Goal: Information Seeking & Learning: Learn about a topic

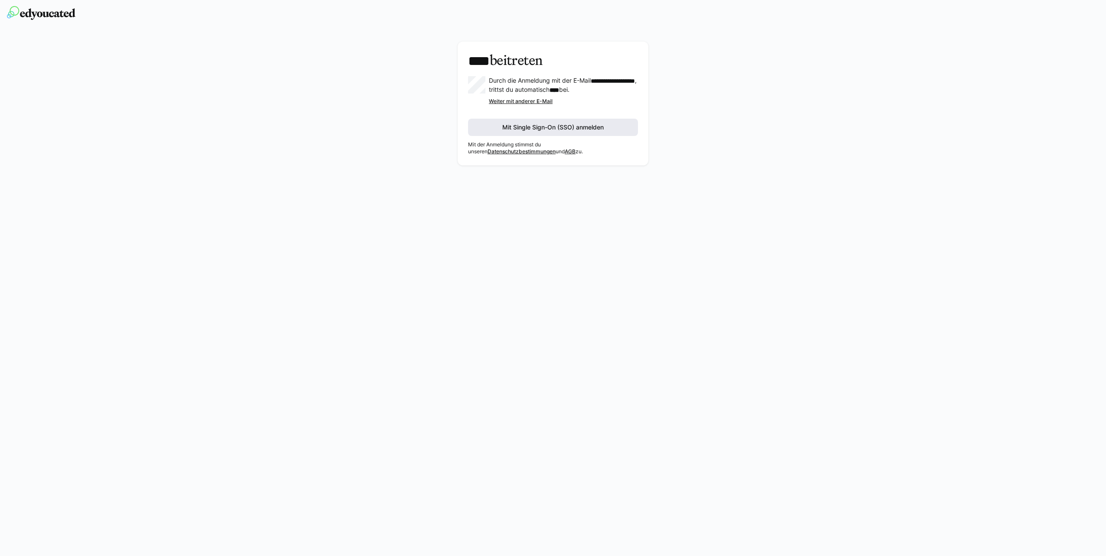
click at [494, 136] on span "Mit Single Sign-On (SSO) anmelden" at bounding box center [553, 127] width 170 height 17
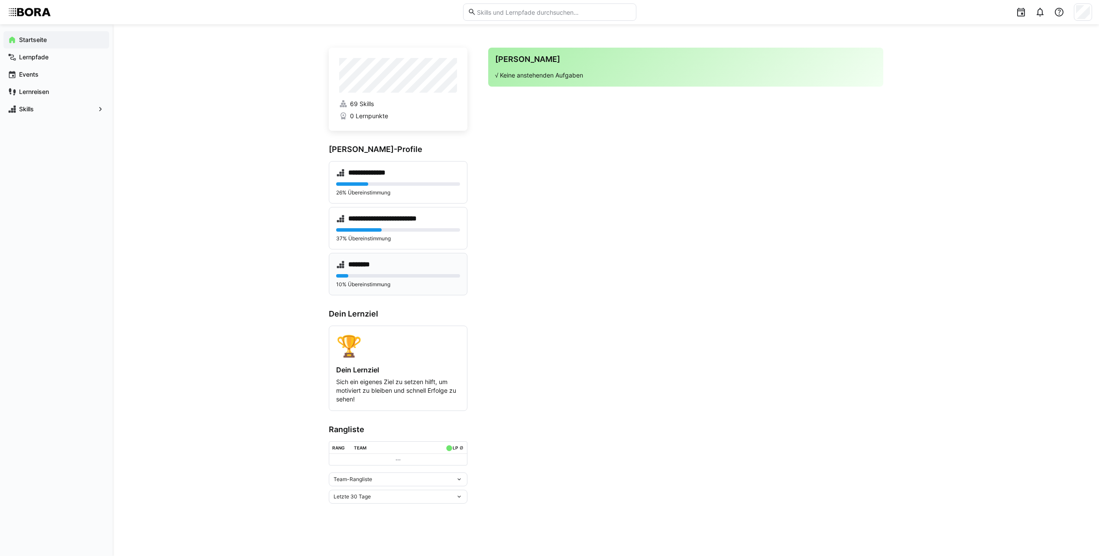
click at [376, 282] on p "10% Übereinstimmung" at bounding box center [398, 284] width 124 height 7
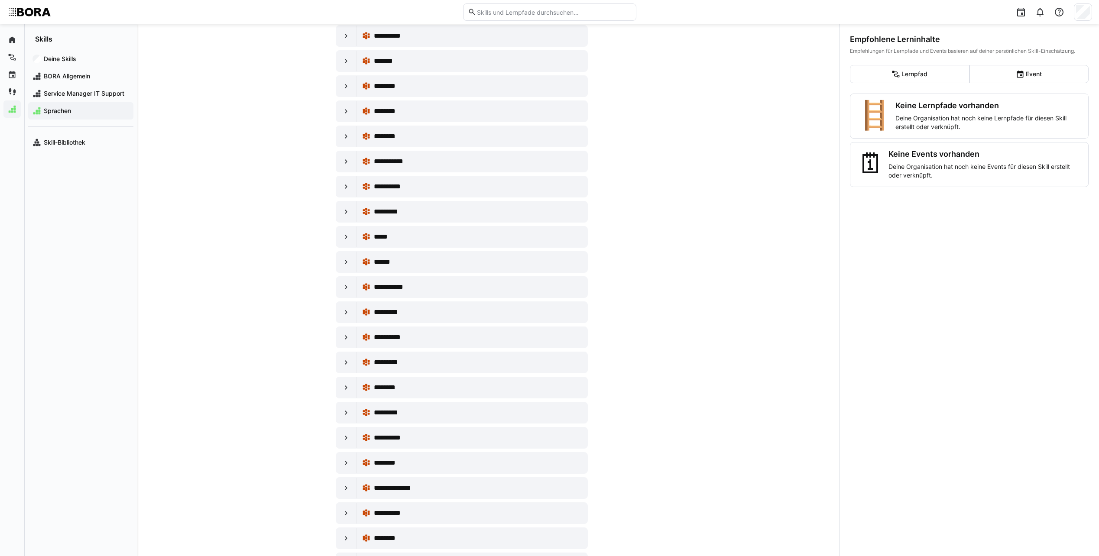
scroll to position [390, 0]
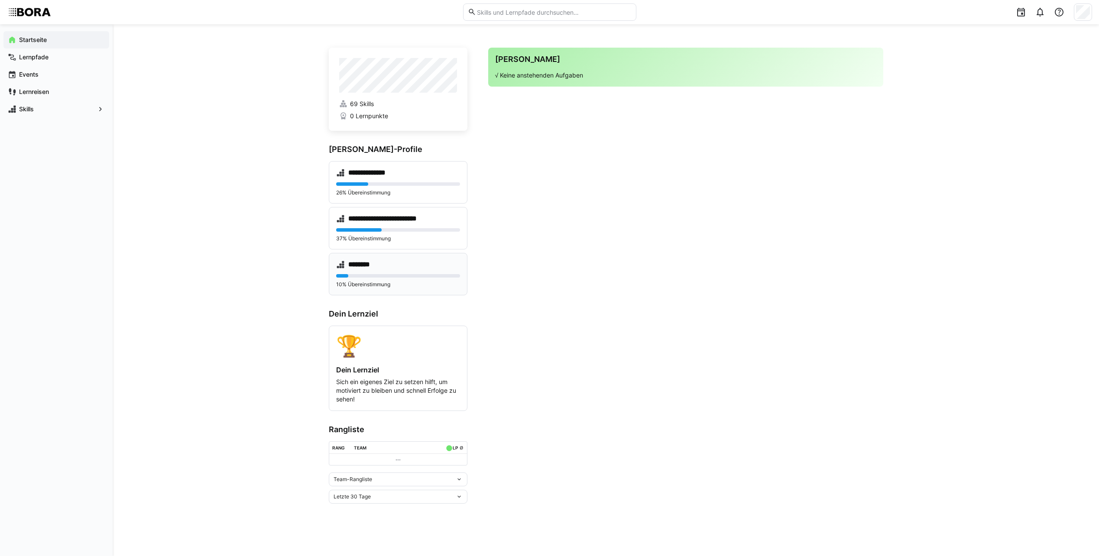
click at [378, 269] on div "******** 10% Übereinstimmung" at bounding box center [398, 274] width 139 height 42
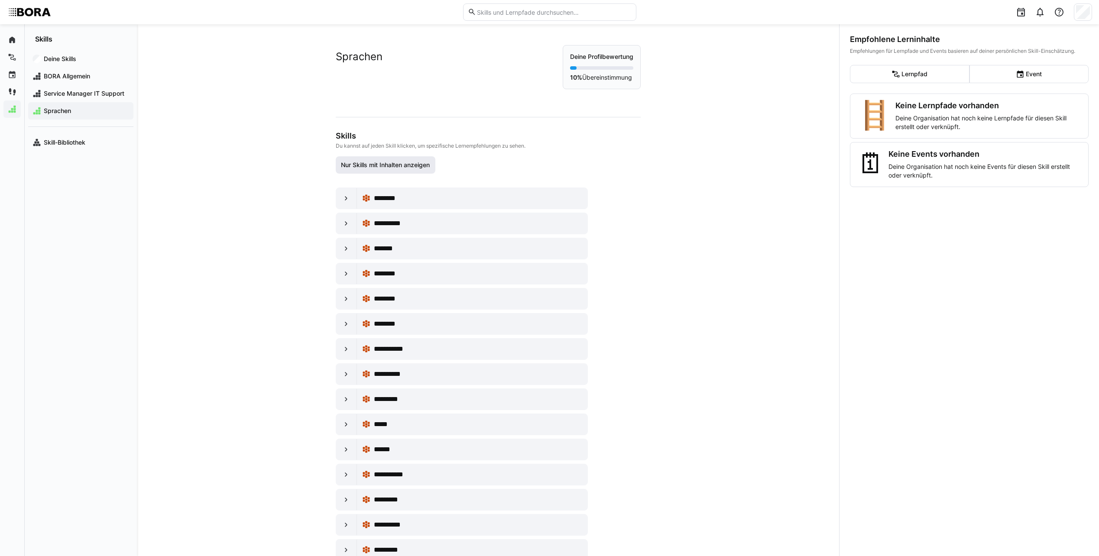
click at [426, 169] on span "Nur Skills mit Inhalten anzeigen" at bounding box center [385, 165] width 91 height 9
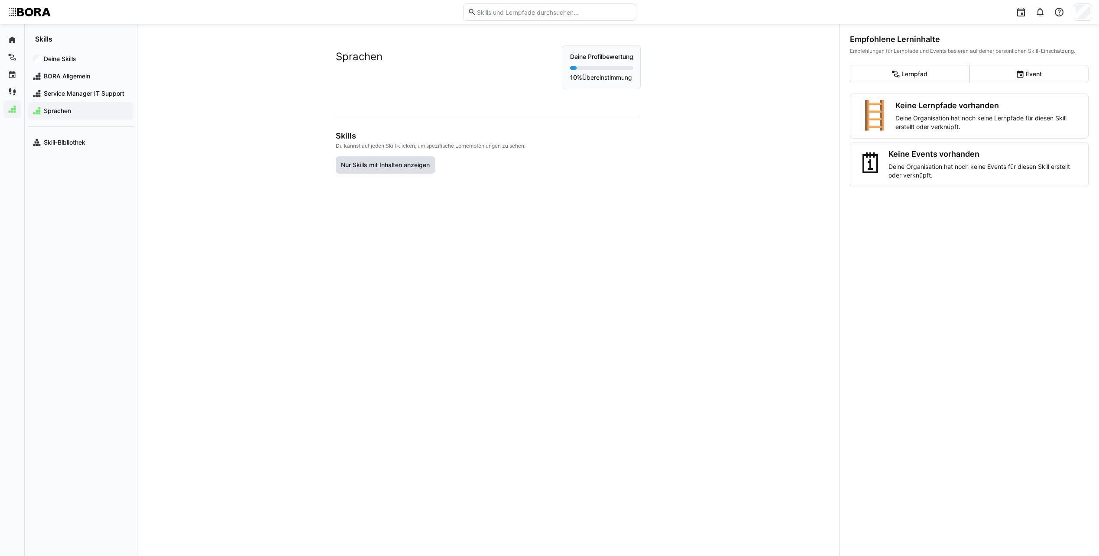
click at [426, 169] on span "Nur Skills mit Inhalten anzeigen" at bounding box center [385, 165] width 91 height 9
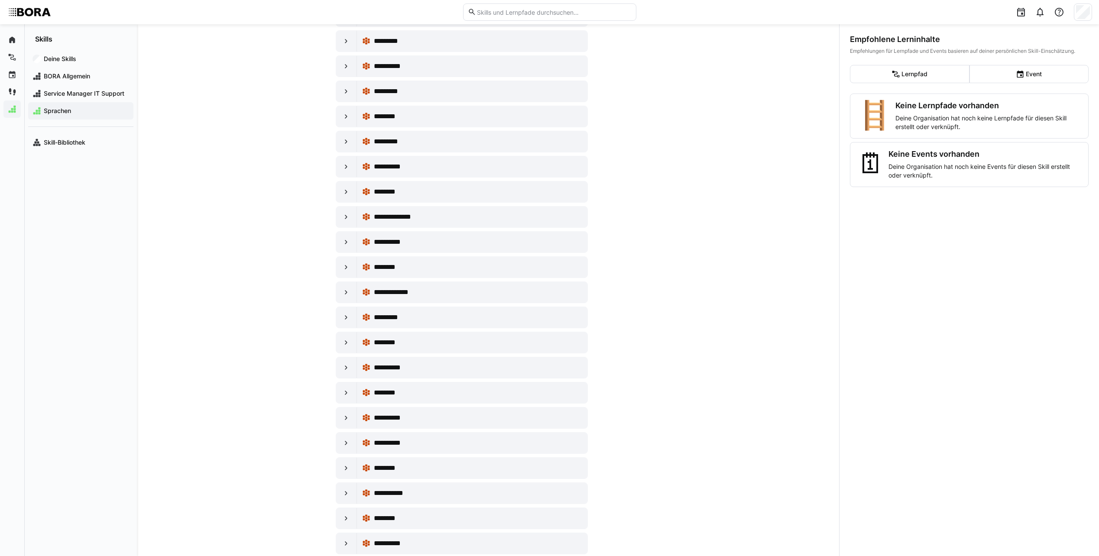
scroll to position [528, 0]
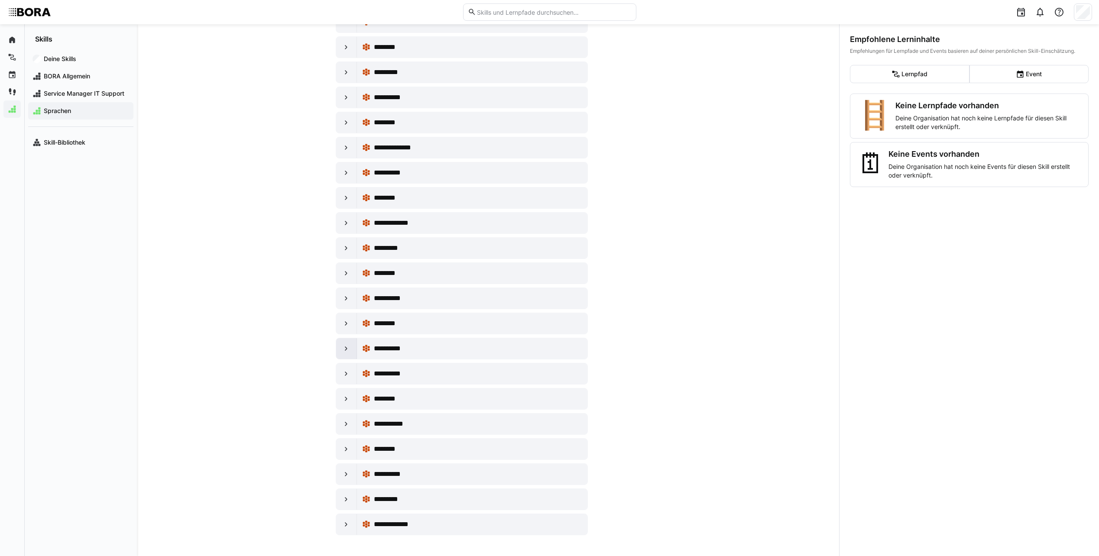
click at [342, 353] on eds-icon at bounding box center [346, 348] width 9 height 9
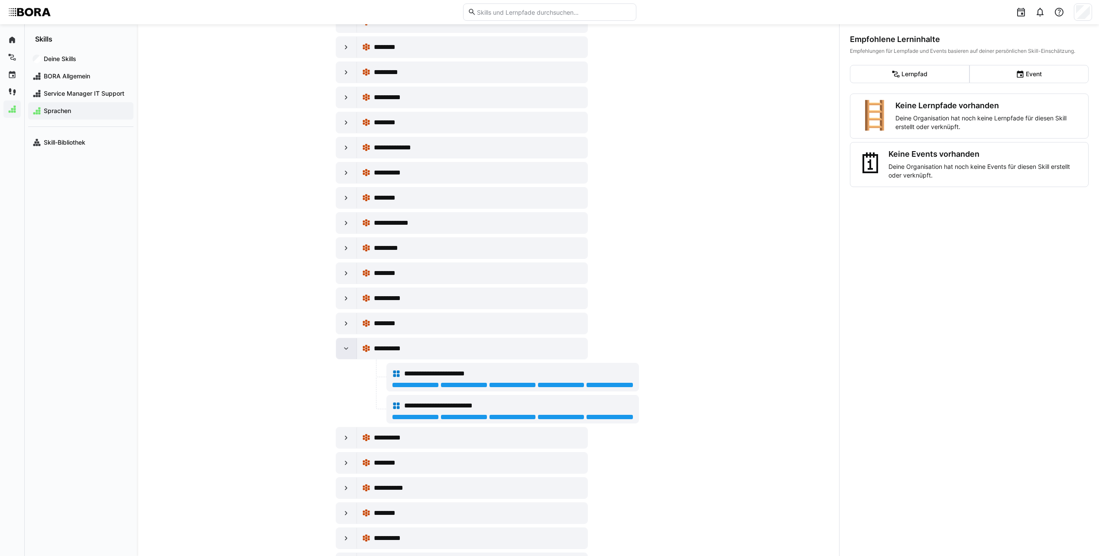
click at [342, 353] on eds-icon at bounding box center [346, 348] width 9 height 9
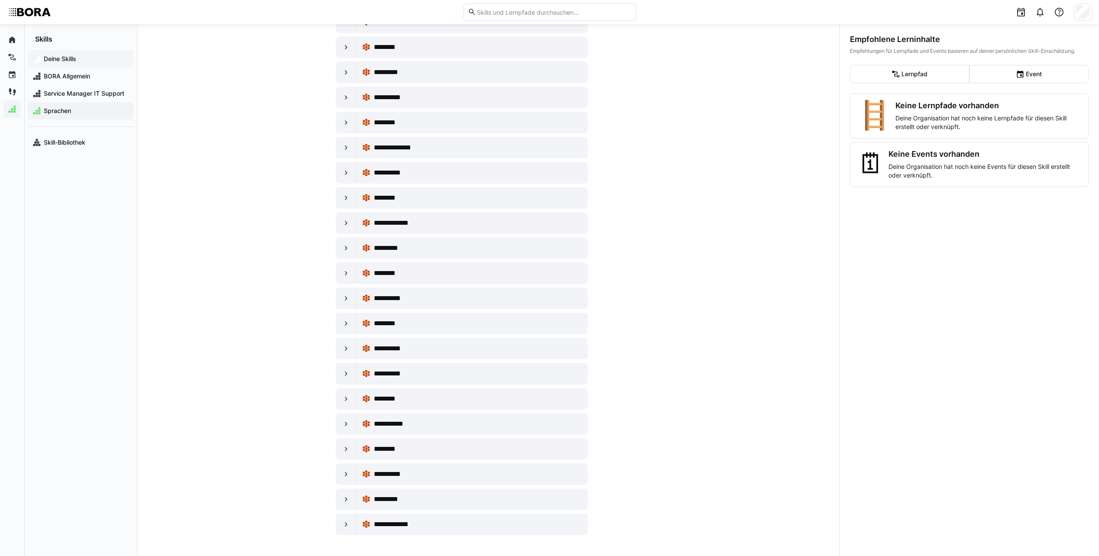
click at [0, 0] on app-navigation-label "Deine Skills" at bounding box center [0, 0] width 0 height 0
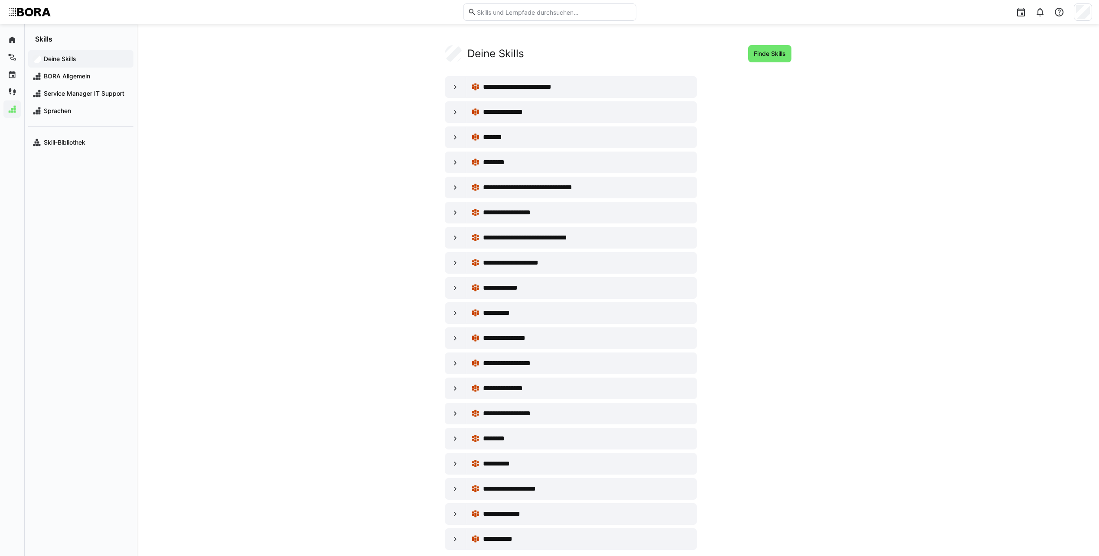
click at [0, 0] on app-navigation-label "Deine Skills" at bounding box center [0, 0] width 0 height 0
click at [8, 41] on eds-icon at bounding box center [12, 40] width 9 height 9
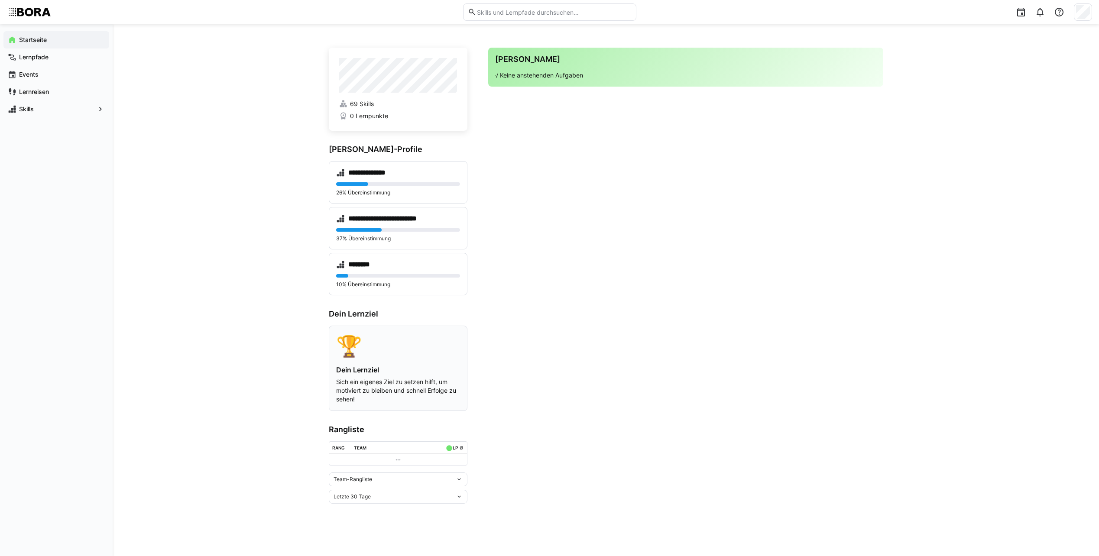
click at [357, 391] on p "Sich ein eigenes Ziel zu setzen hilft, um motiviert zu bleiben und schnell Erfo…" at bounding box center [398, 391] width 124 height 26
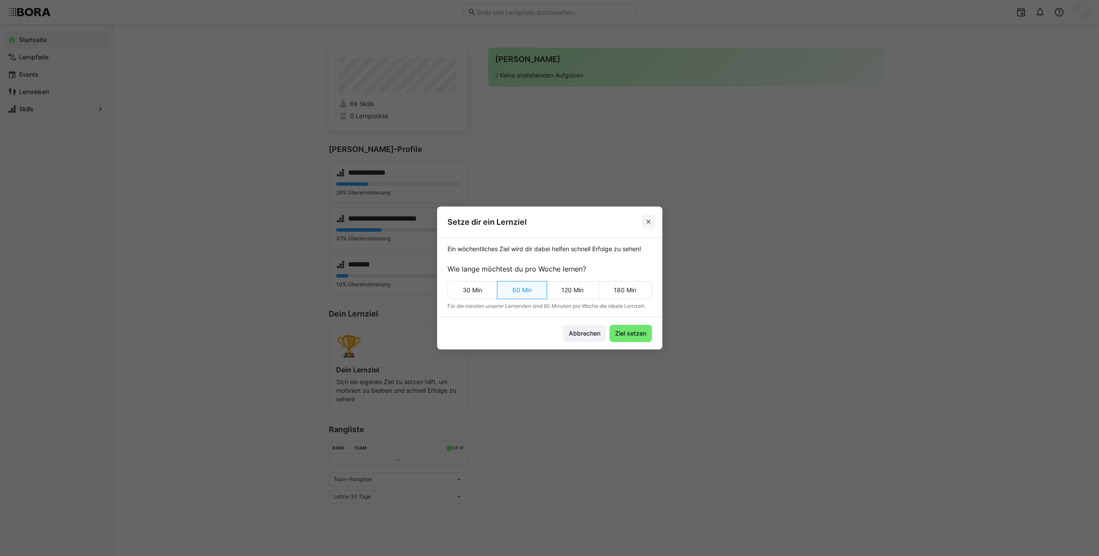
click at [655, 220] on span at bounding box center [649, 222] width 14 height 14
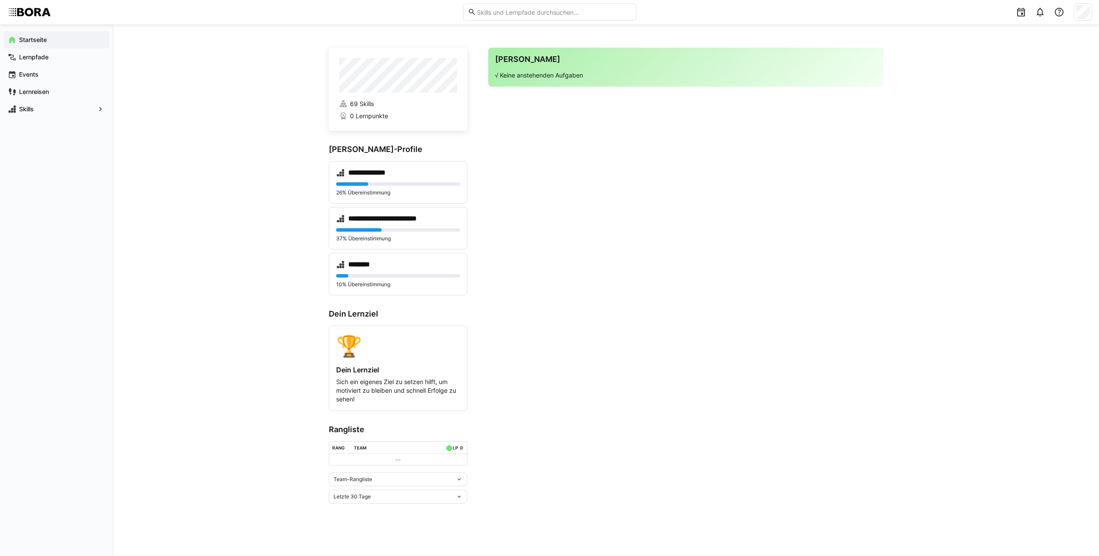
click at [458, 486] on div "Team-Rangliste" at bounding box center [398, 480] width 139 height 14
click at [358, 500] on div "Team-Rangliste" at bounding box center [398, 499] width 128 height 7
click at [452, 451] on eds-icon at bounding box center [449, 448] width 7 height 7
drag, startPoint x: 337, startPoint y: 473, endPoint x: 330, endPoint y: 473, distance: 6.9
click at [336, 473] on app-leaderboard "Rangliste Rang Team LP ø Team-Rangliste Letzte 30 Tage" at bounding box center [398, 464] width 139 height 79
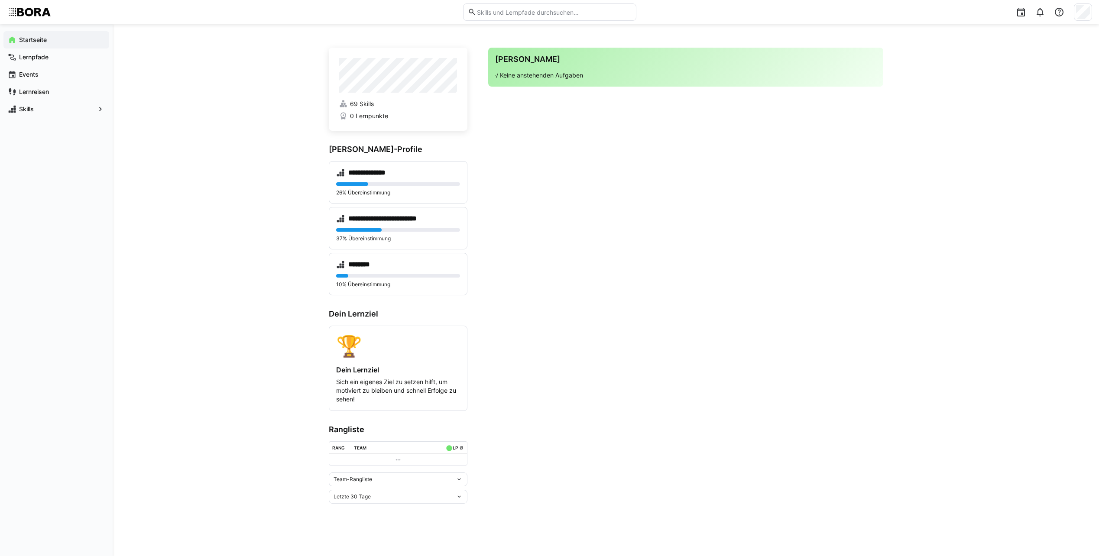
click at [382, 503] on div "Letzte 30 Tage" at bounding box center [398, 497] width 139 height 14
click at [378, 487] on span "Gesamt" at bounding box center [398, 481] width 139 height 14
click at [396, 480] on div "Team-Rangliste" at bounding box center [395, 480] width 122 height 6
click at [401, 502] on div "Team-Rangliste" at bounding box center [398, 499] width 128 height 7
click at [370, 107] on span "69 Skills" at bounding box center [362, 104] width 24 height 9
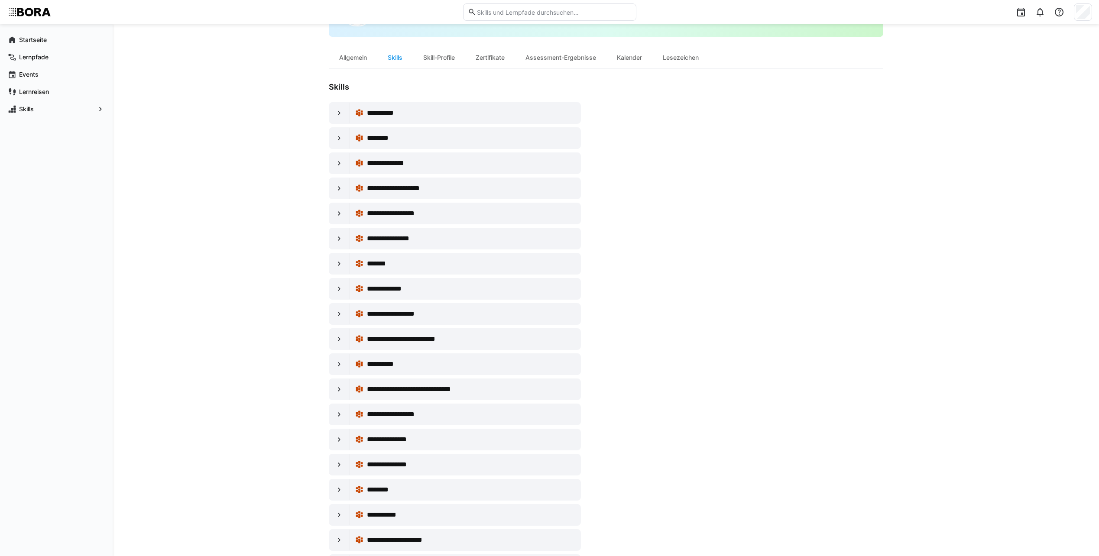
scroll to position [99, 0]
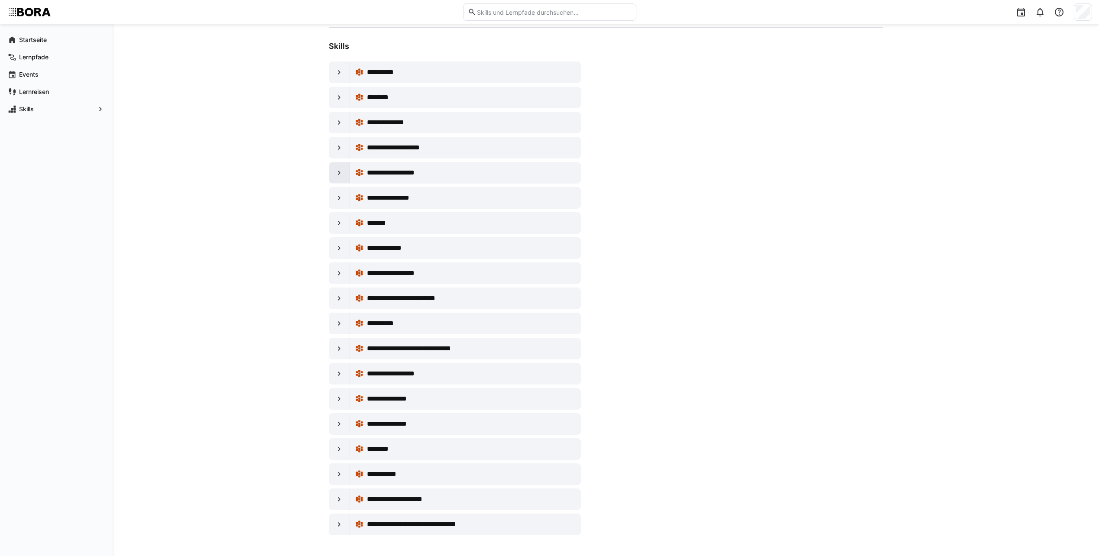
click at [343, 171] on eds-icon at bounding box center [339, 173] width 9 height 9
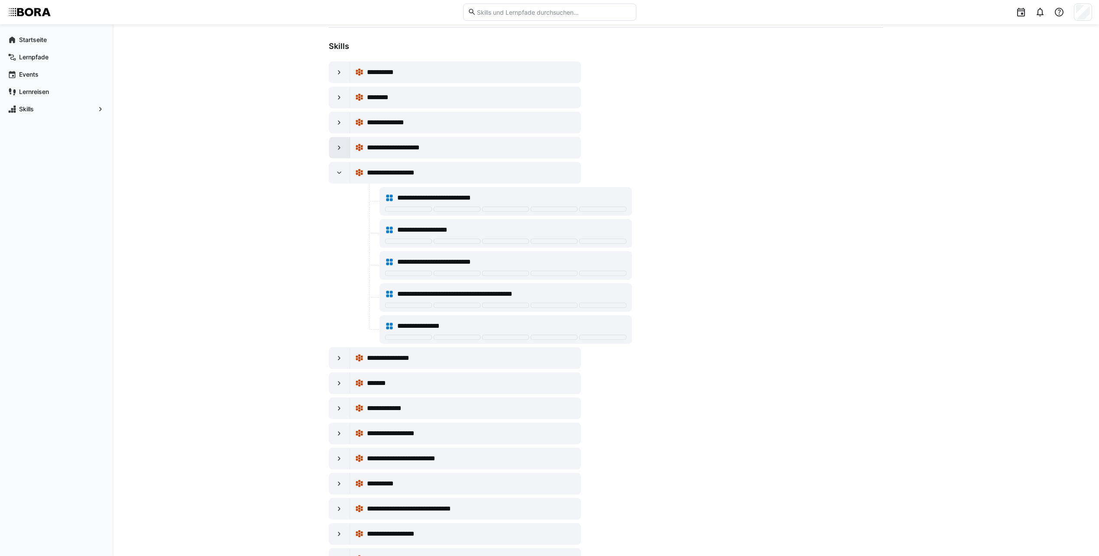
click at [343, 150] on eds-icon at bounding box center [339, 147] width 9 height 9
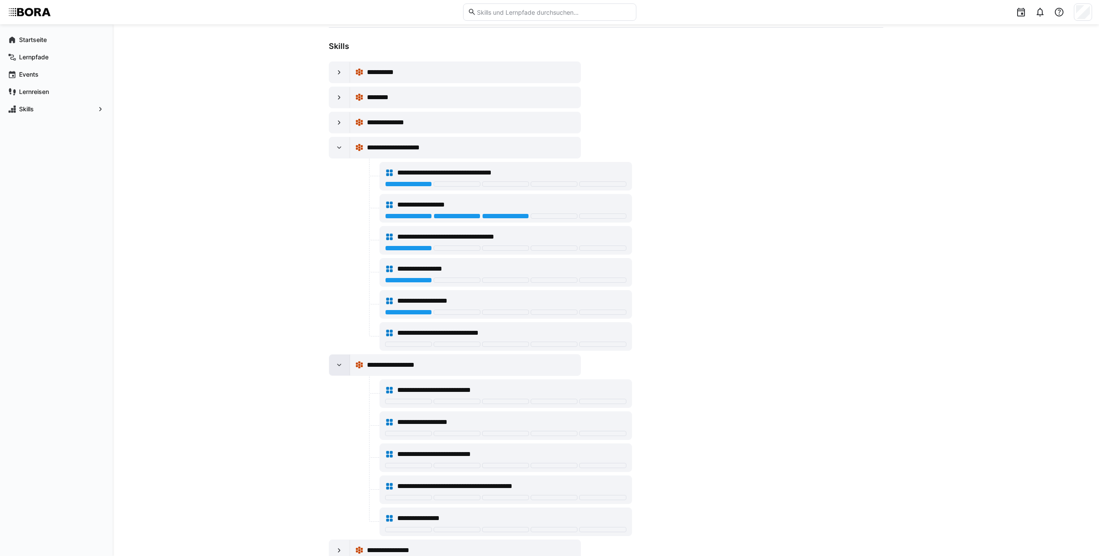
click at [338, 360] on div at bounding box center [339, 365] width 21 height 21
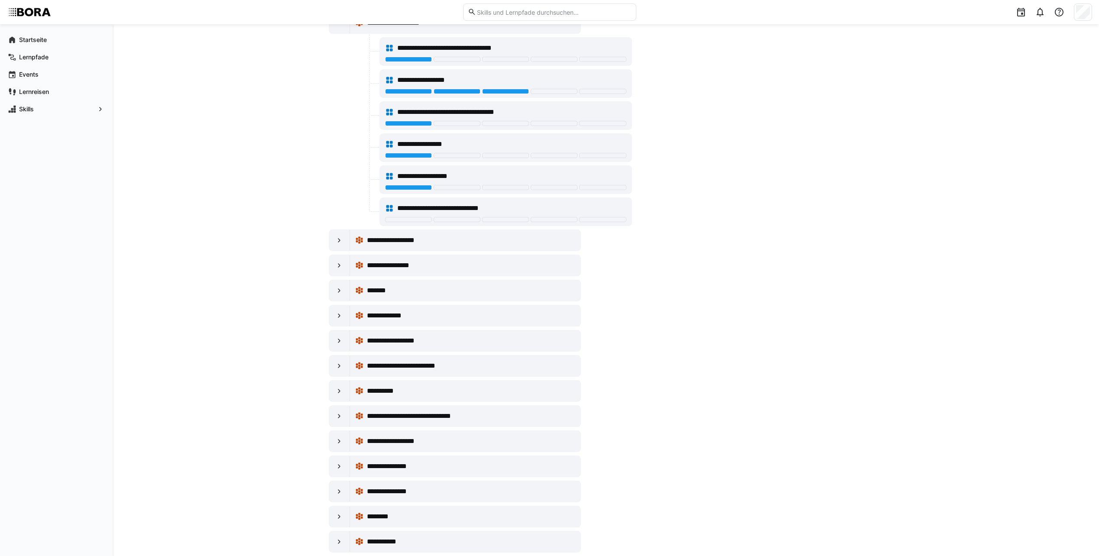
scroll to position [229, 0]
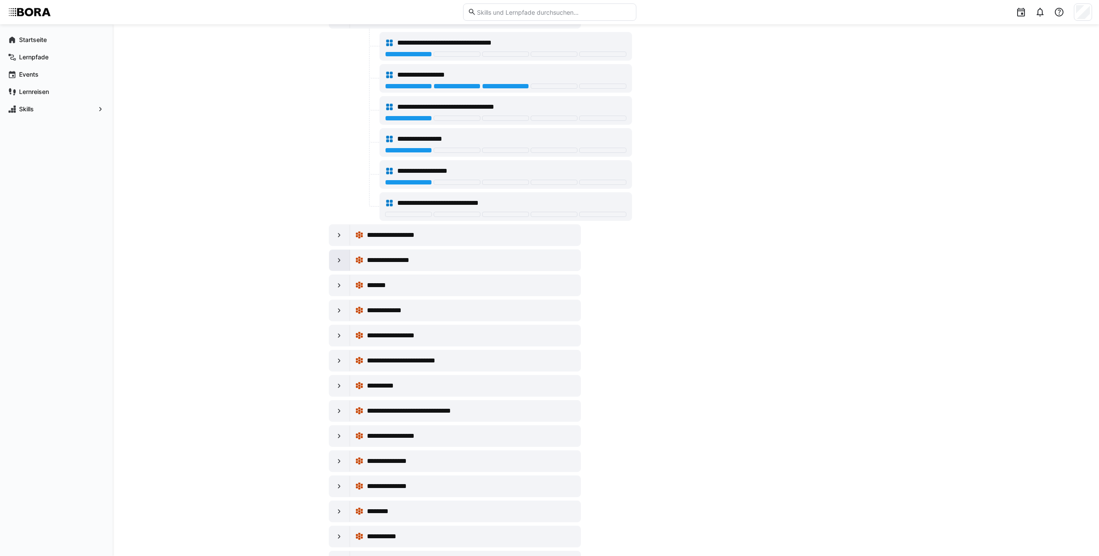
click at [345, 268] on div at bounding box center [339, 260] width 21 height 21
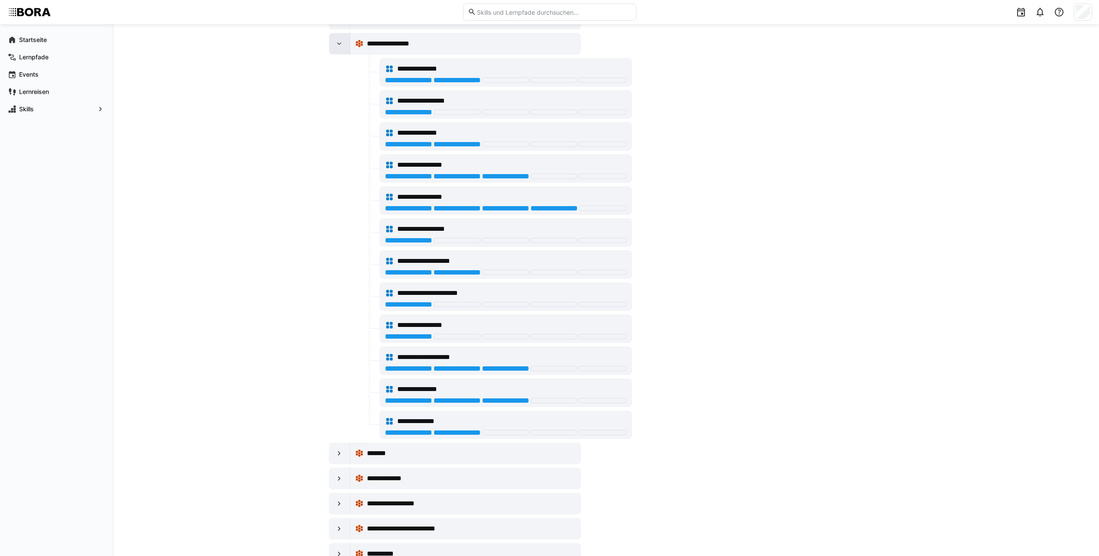
scroll to position [186, 0]
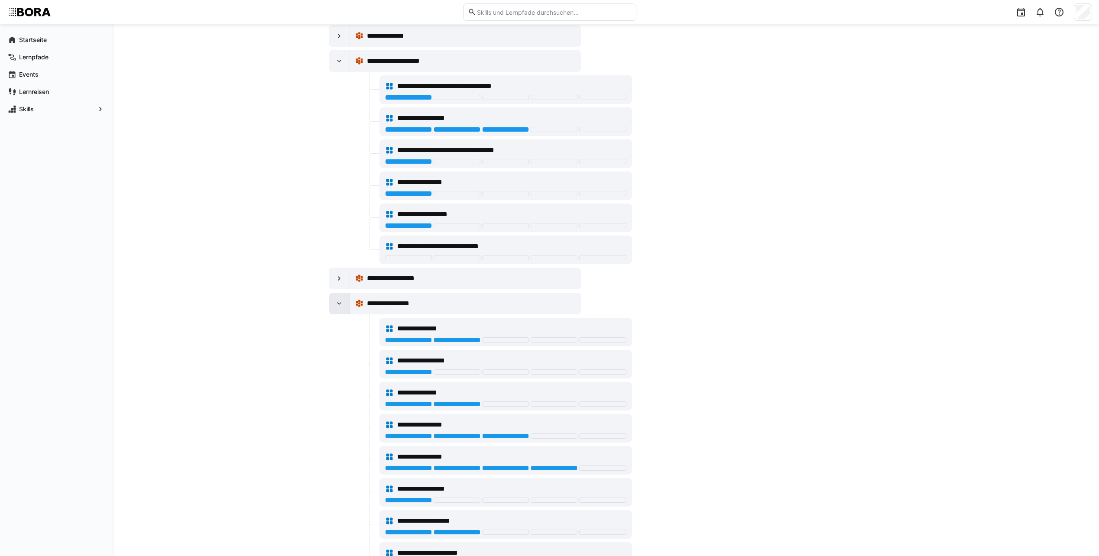
click at [339, 302] on eds-icon at bounding box center [339, 303] width 9 height 9
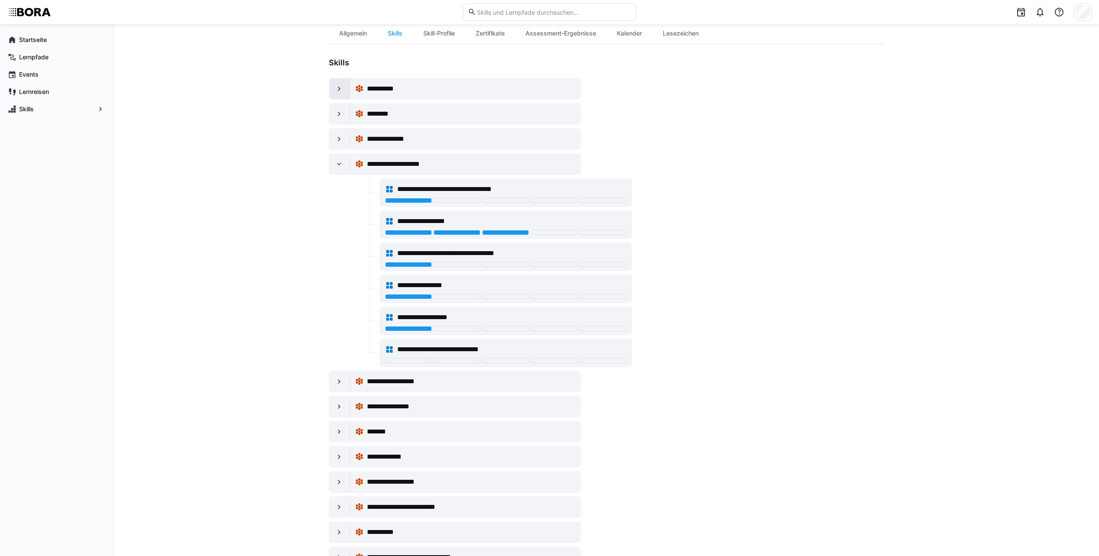
scroll to position [0, 0]
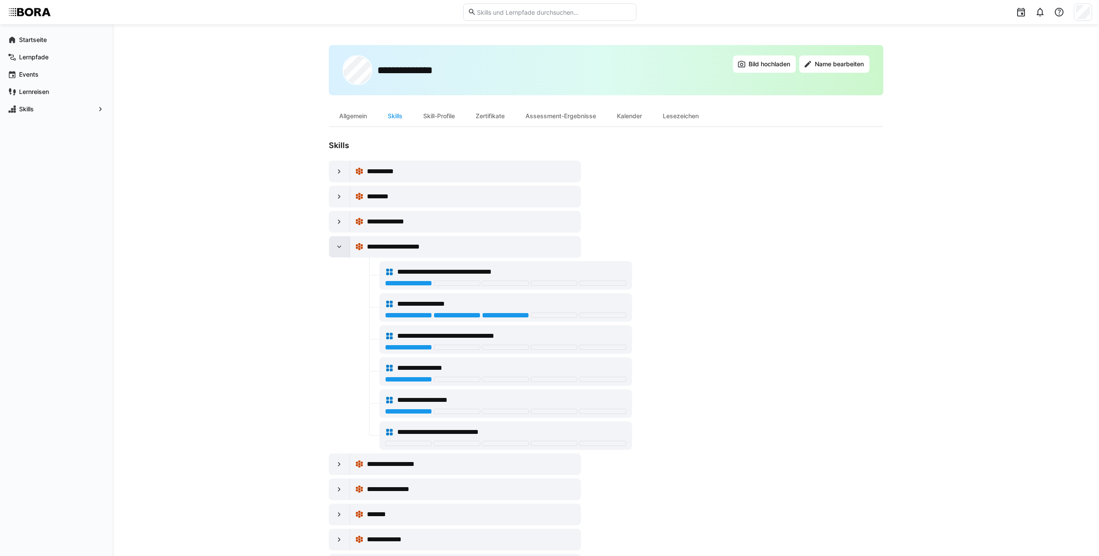
click at [340, 251] on eds-icon at bounding box center [339, 247] width 9 height 9
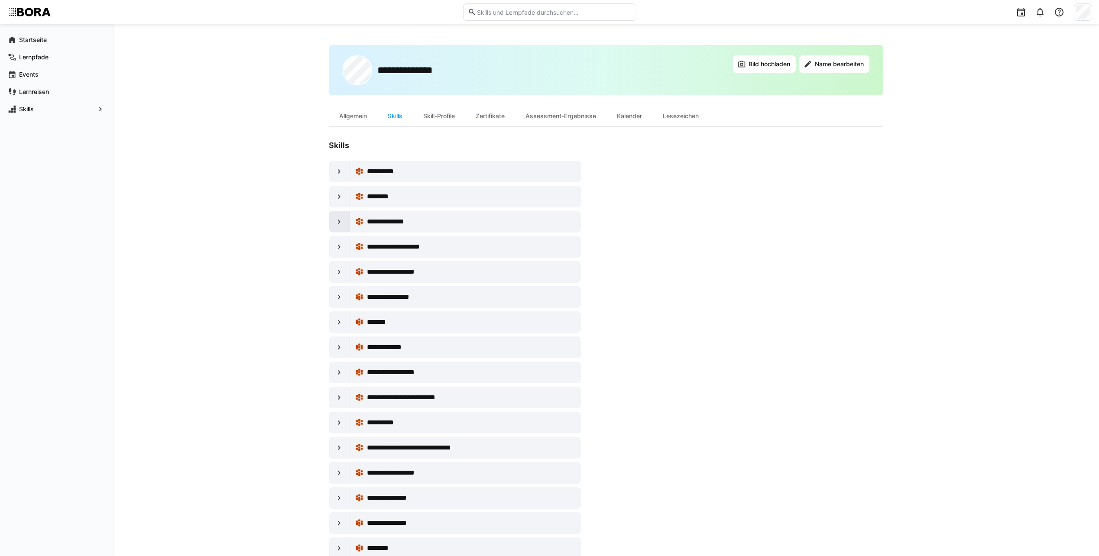
click at [342, 221] on eds-icon at bounding box center [339, 221] width 9 height 9
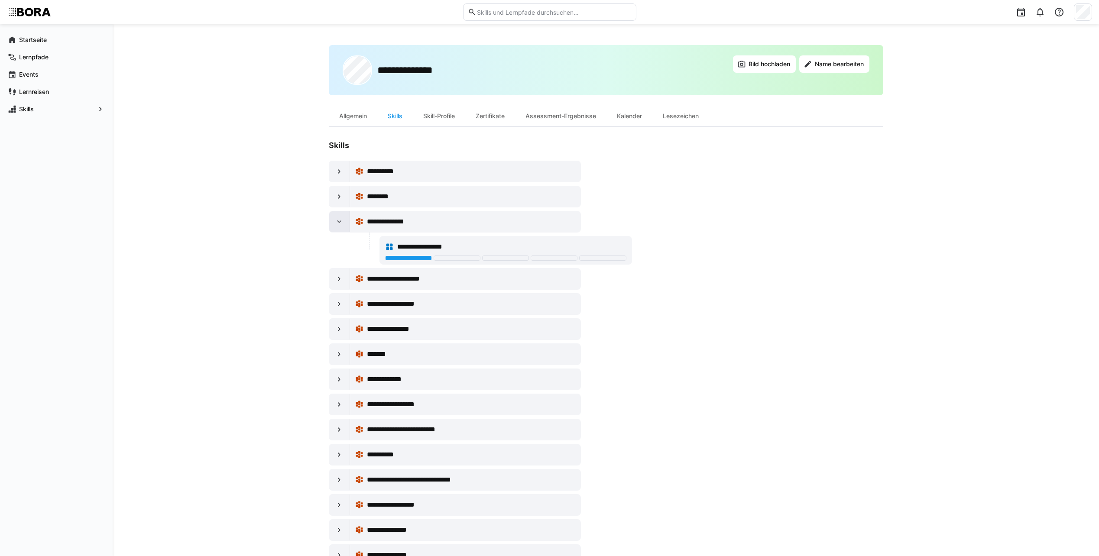
click at [342, 221] on eds-icon at bounding box center [339, 221] width 9 height 9
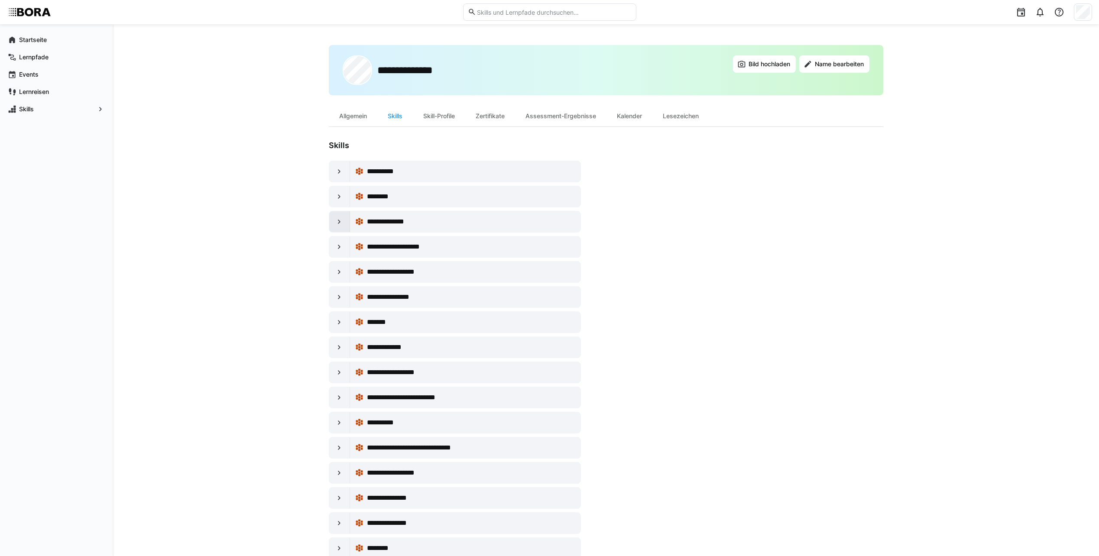
click at [342, 221] on eds-icon at bounding box center [339, 221] width 9 height 9
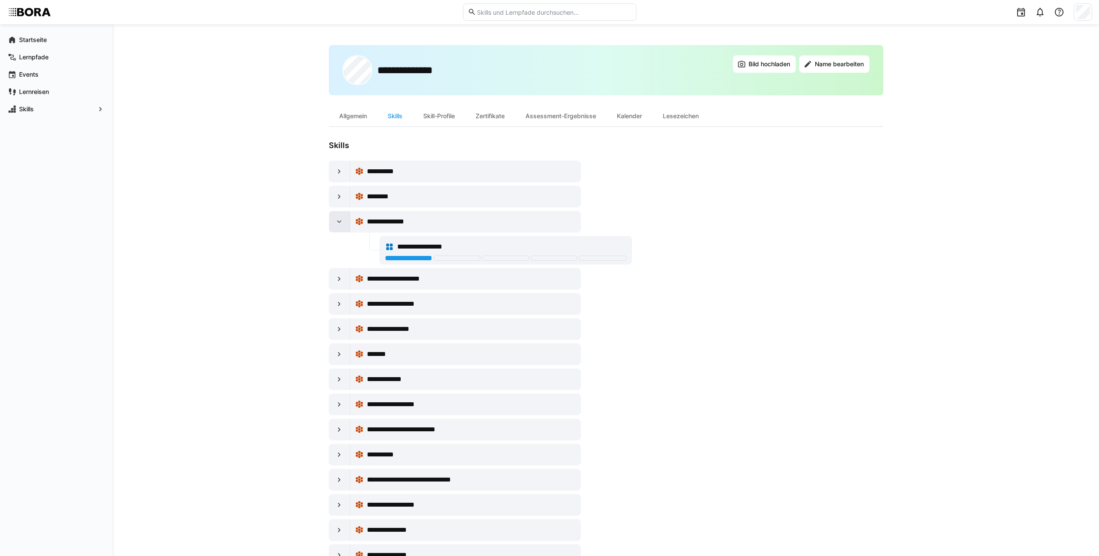
click at [340, 228] on div at bounding box center [339, 221] width 21 height 21
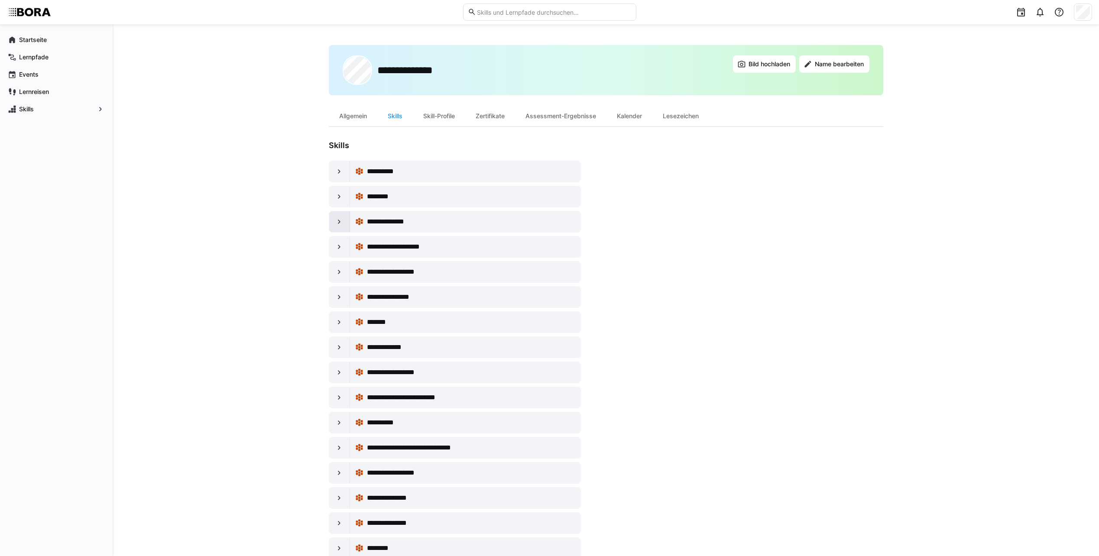
click at [340, 224] on eds-icon at bounding box center [339, 221] width 9 height 9
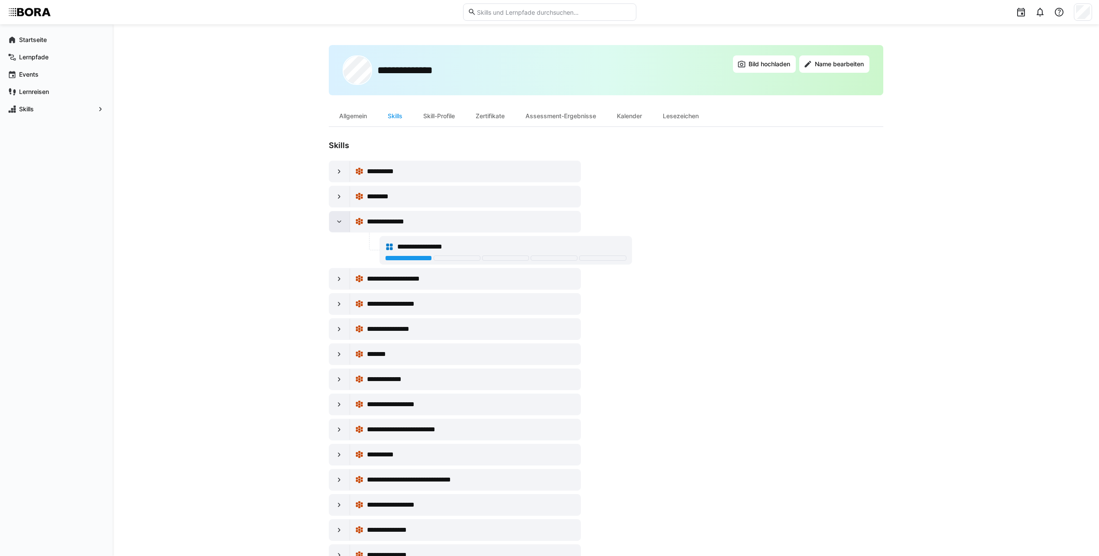
click at [333, 216] on div at bounding box center [339, 221] width 21 height 21
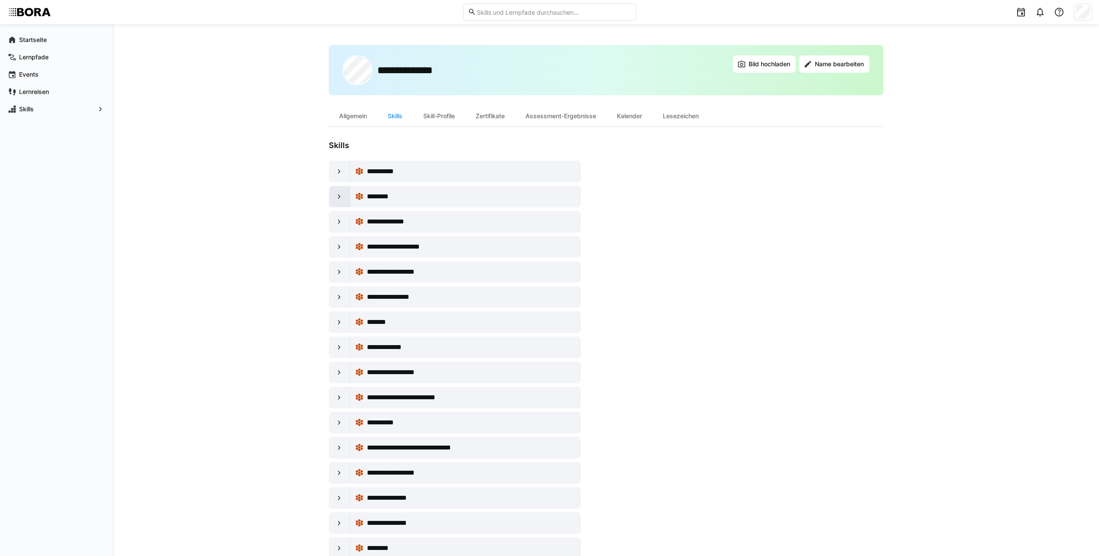
click at [342, 203] on div at bounding box center [339, 196] width 21 height 21
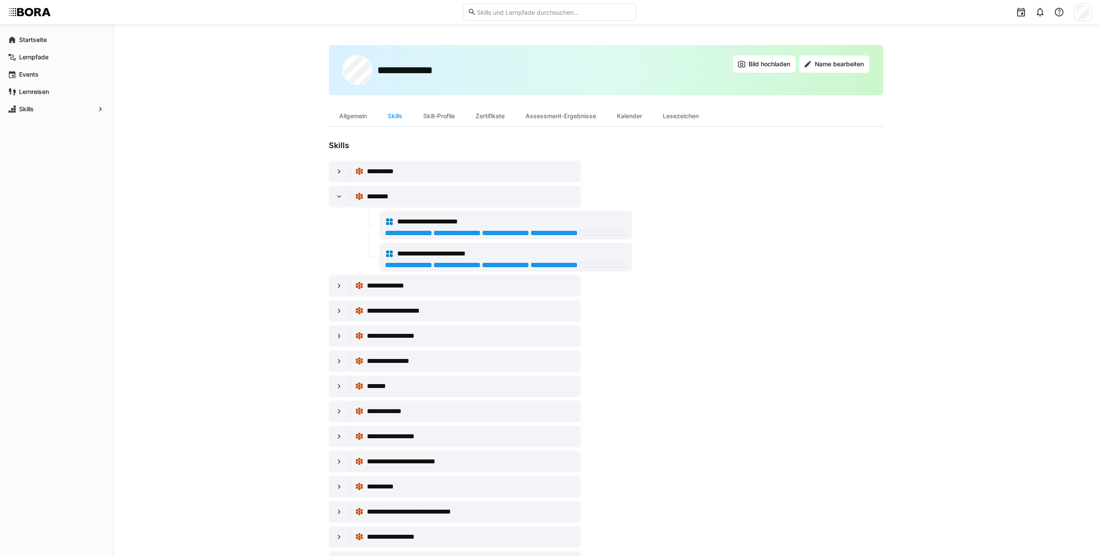
click at [344, 208] on div "**********" at bounding box center [480, 430] width 303 height 538
click at [343, 195] on eds-icon at bounding box center [339, 196] width 9 height 9
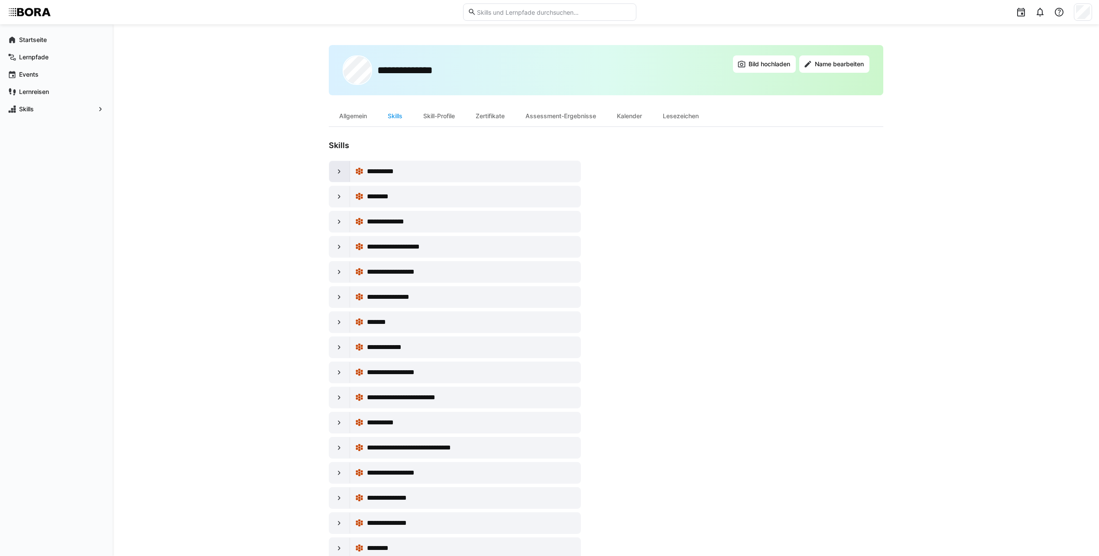
click at [341, 173] on eds-icon at bounding box center [339, 171] width 9 height 9
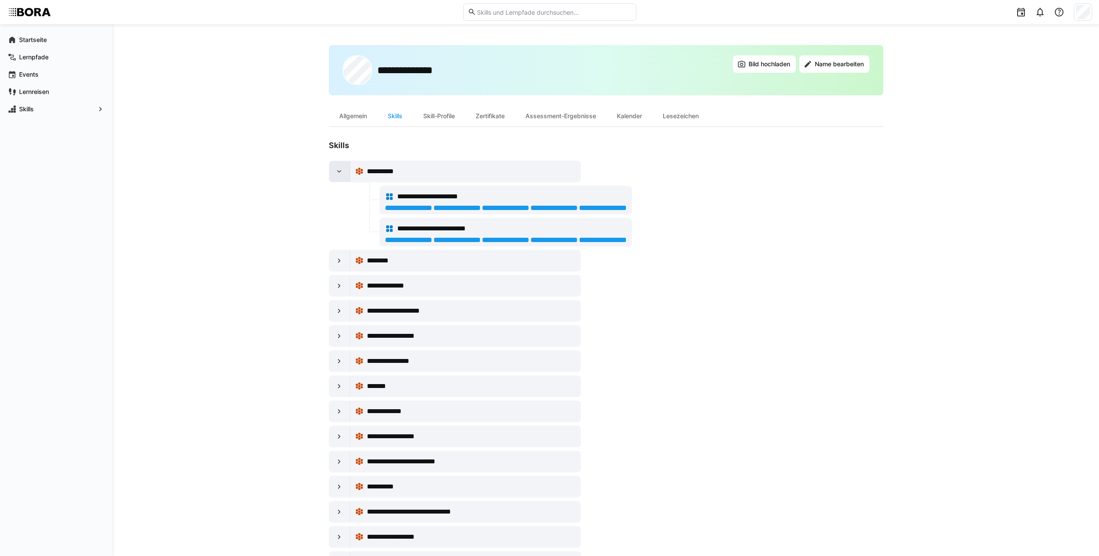
click at [341, 173] on eds-icon at bounding box center [339, 171] width 9 height 9
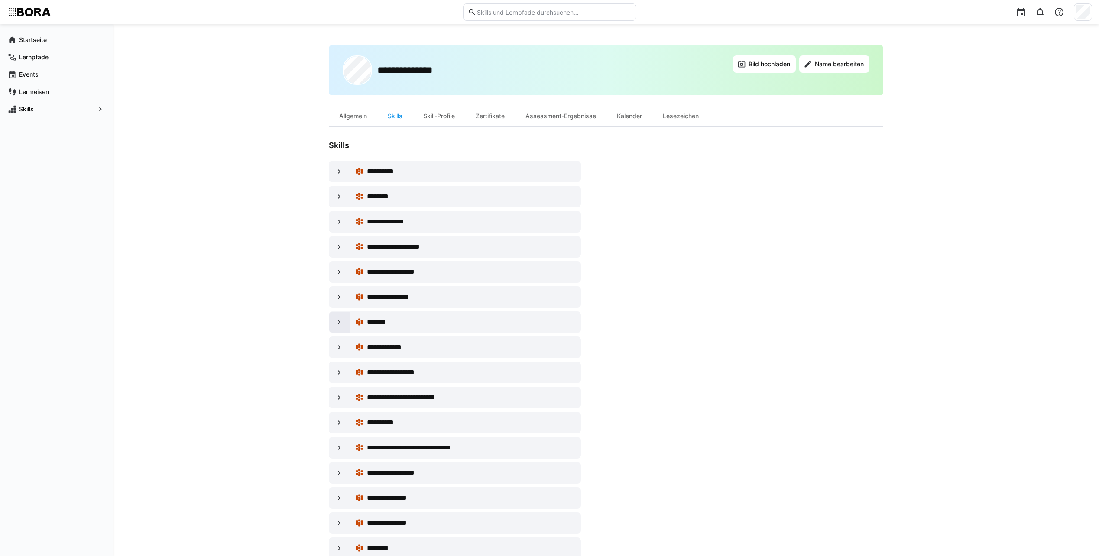
click at [335, 316] on div at bounding box center [339, 322] width 21 height 21
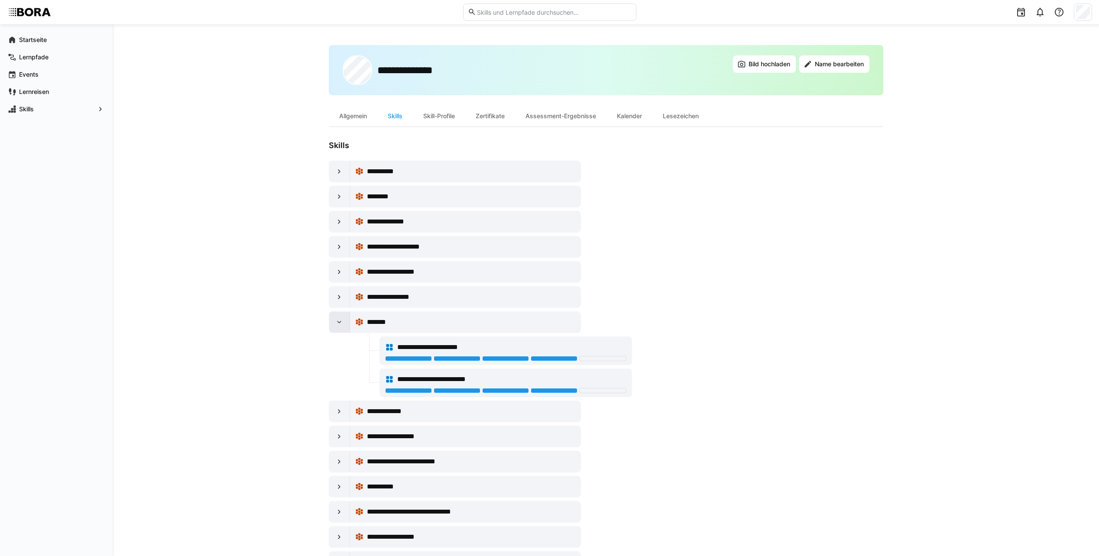
click at [335, 316] on div at bounding box center [339, 322] width 21 height 21
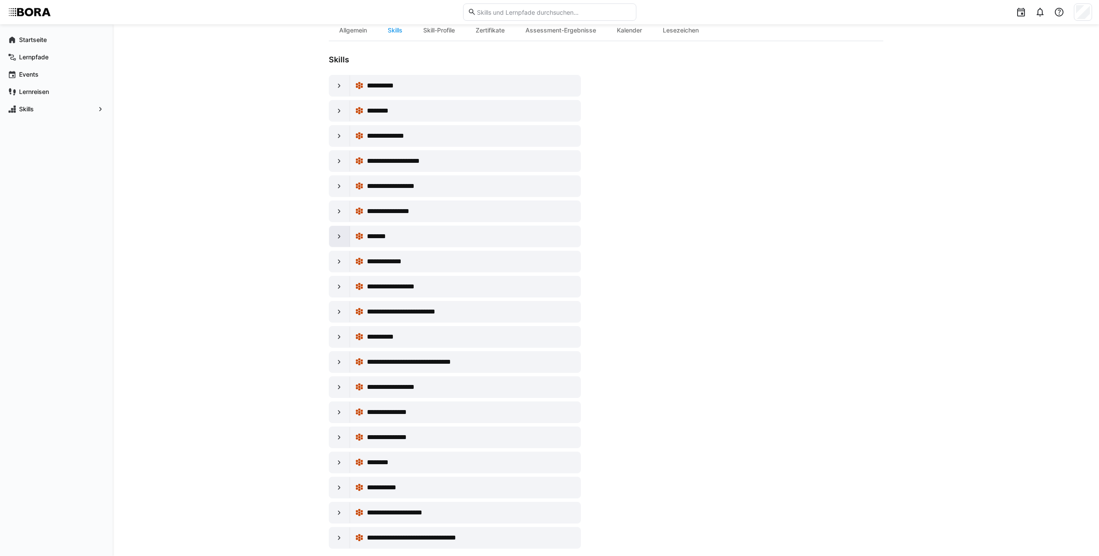
scroll to position [99, 0]
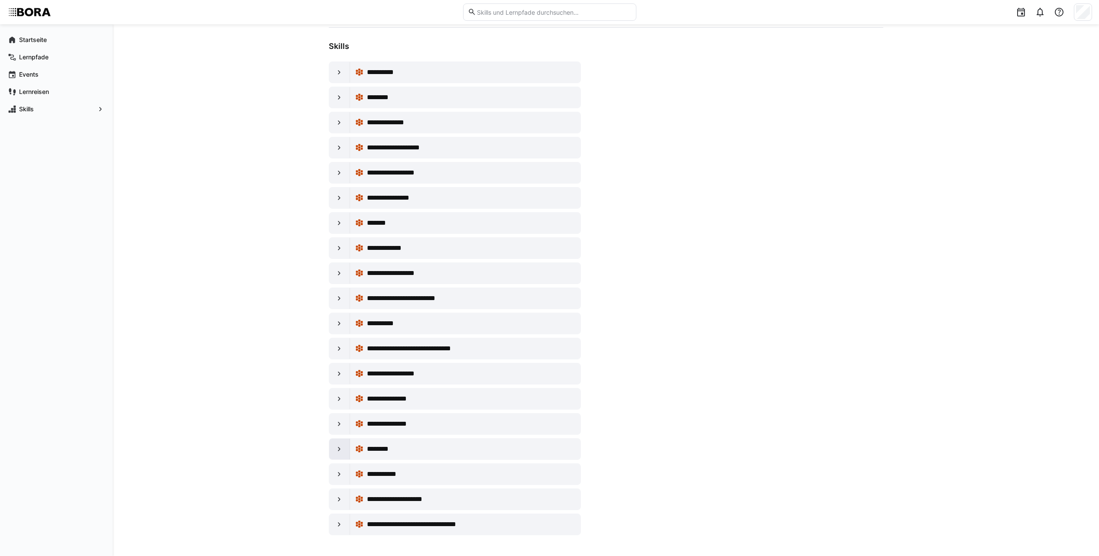
click at [340, 447] on eds-icon at bounding box center [339, 449] width 9 height 9
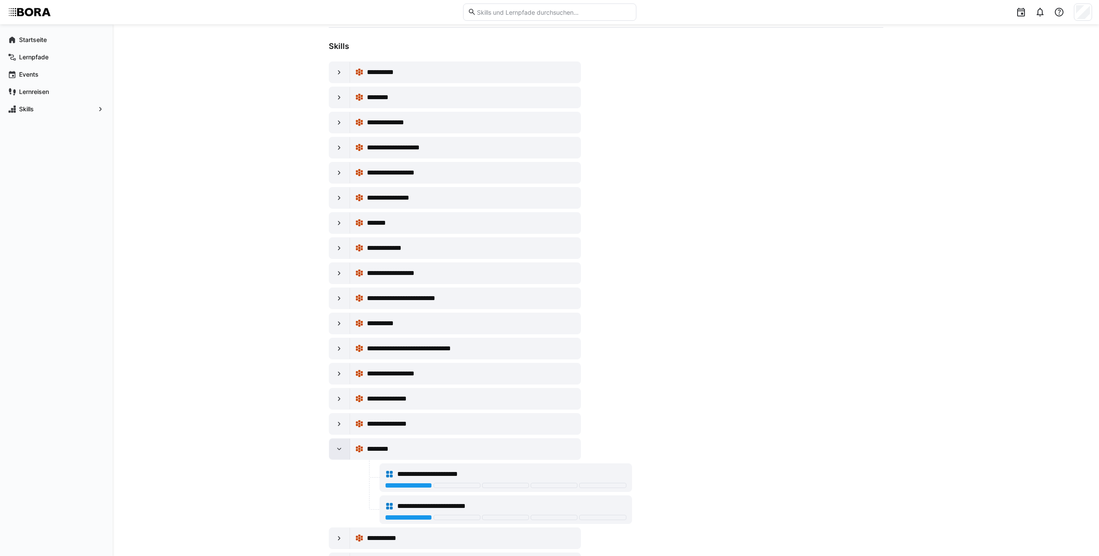
click at [340, 447] on eds-icon at bounding box center [339, 449] width 9 height 9
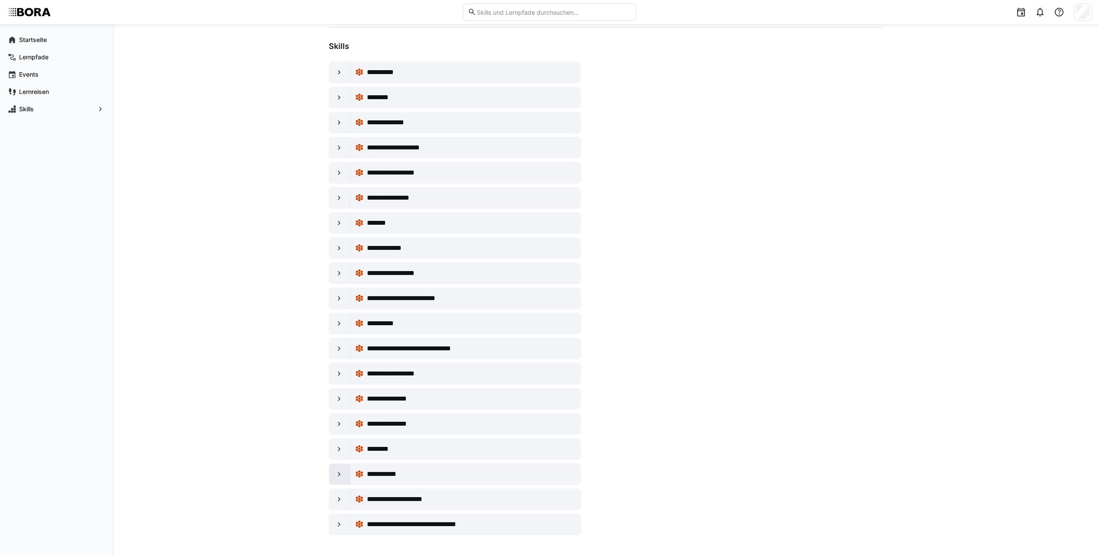
click at [337, 473] on eds-icon at bounding box center [339, 474] width 9 height 9
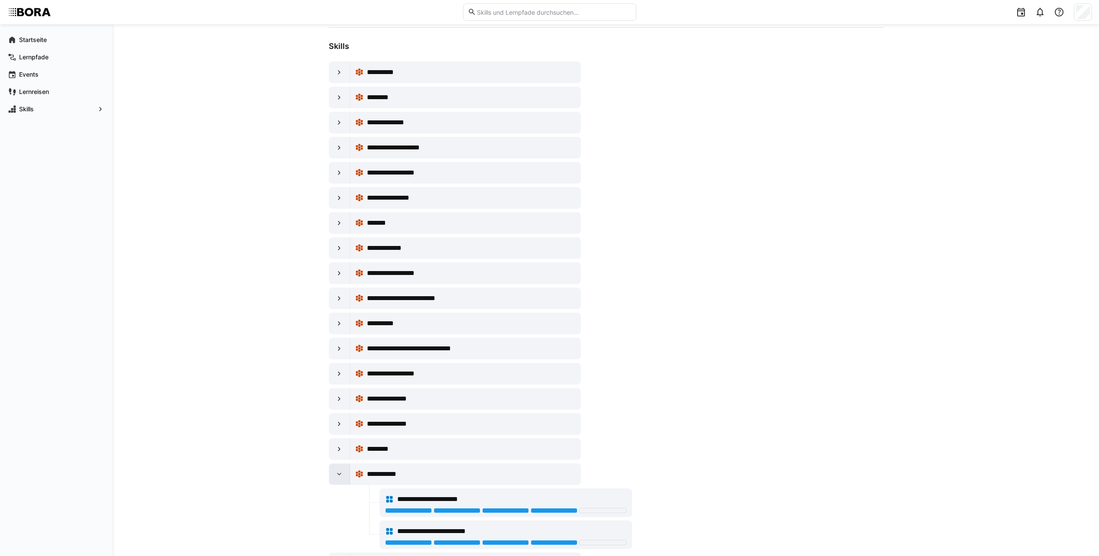
click at [338, 472] on eds-icon at bounding box center [339, 474] width 9 height 9
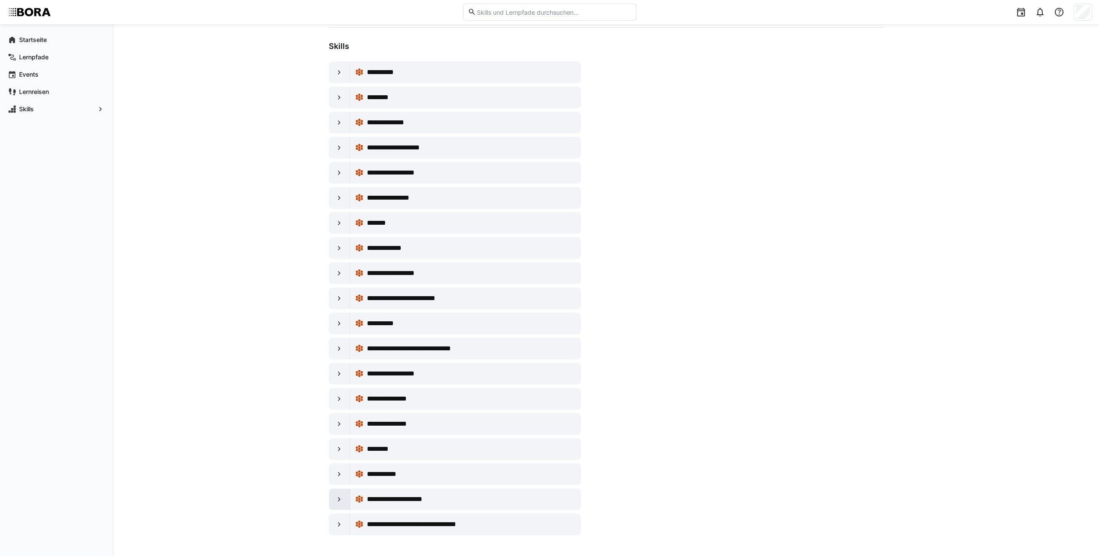
click at [344, 499] on div at bounding box center [339, 499] width 21 height 21
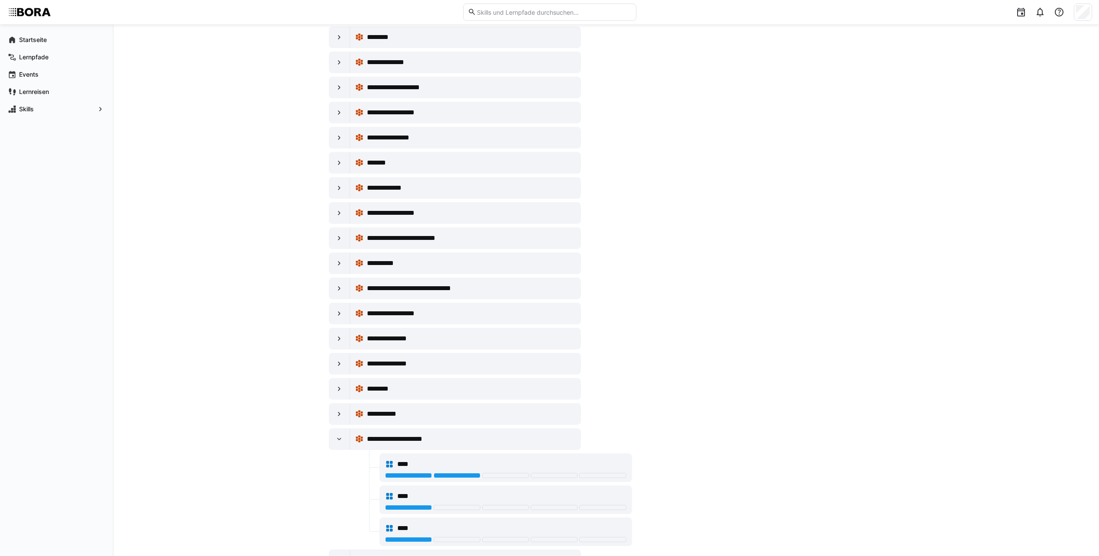
scroll to position [195, 0]
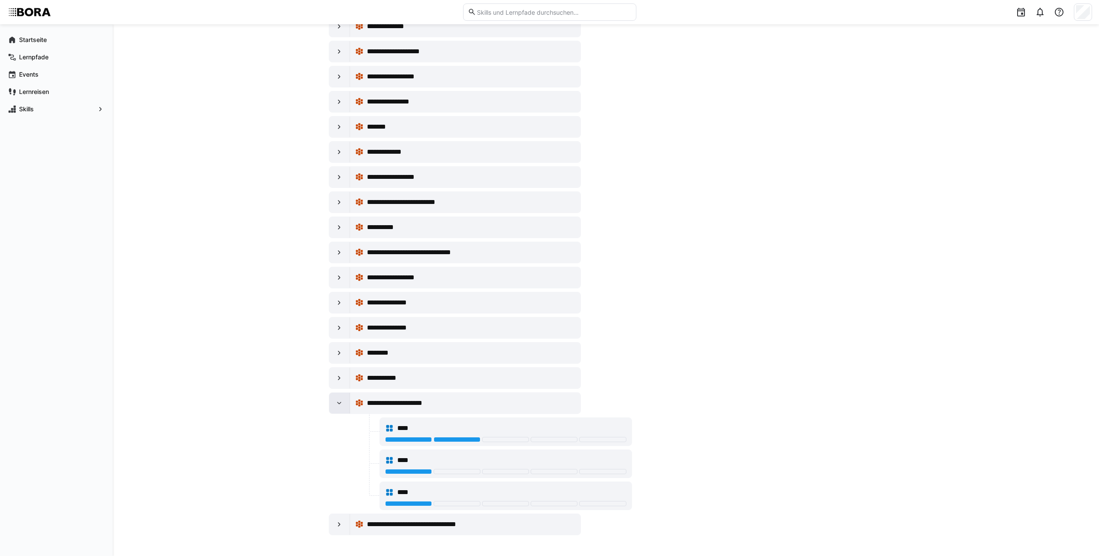
click at [340, 401] on eds-icon at bounding box center [339, 403] width 9 height 9
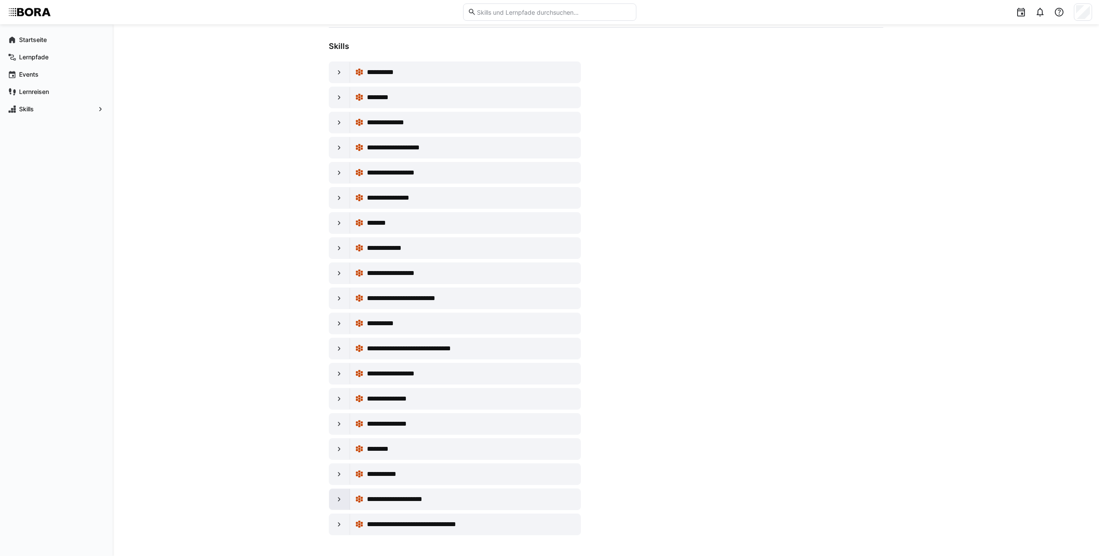
click at [340, 401] on eds-icon at bounding box center [339, 399] width 9 height 9
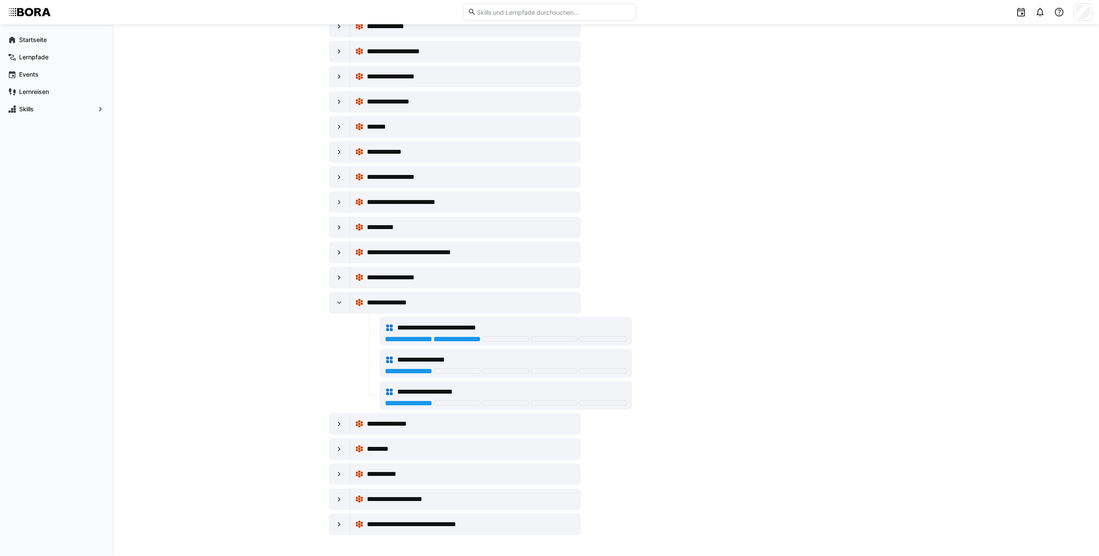
click at [446, 334] on div "**********" at bounding box center [505, 327] width 241 height 17
click at [448, 326] on span "**********" at bounding box center [450, 328] width 106 height 10
click at [414, 341] on div at bounding box center [408, 339] width 47 height 5
click at [409, 376] on div "**********" at bounding box center [506, 364] width 252 height 28
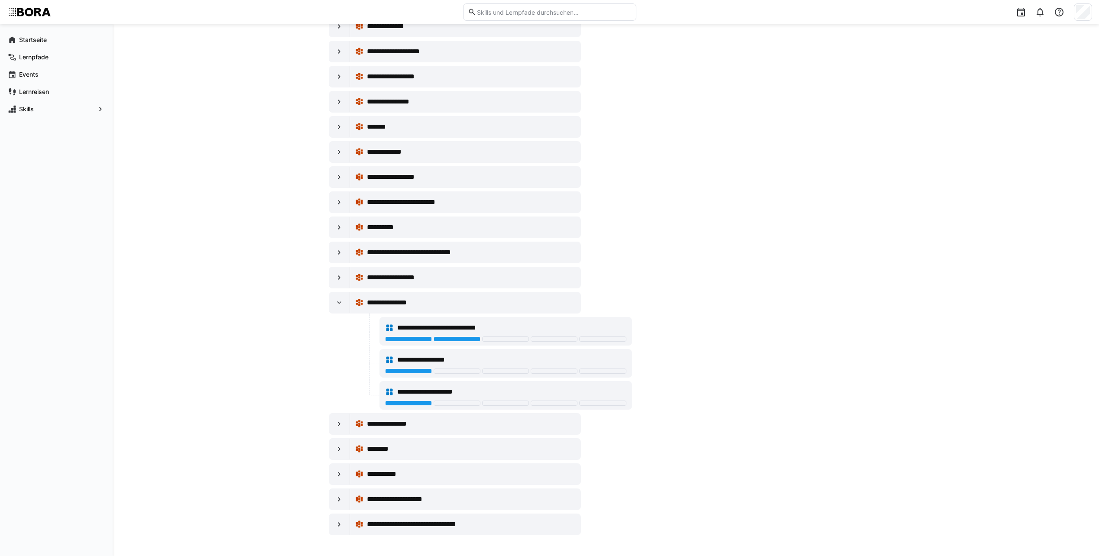
click at [405, 363] on span "**********" at bounding box center [434, 360] width 75 height 10
click at [496, 341] on div at bounding box center [505, 339] width 47 height 5
click at [497, 336] on div "**********" at bounding box center [505, 327] width 241 height 17
click at [495, 341] on div at bounding box center [505, 339] width 47 height 5
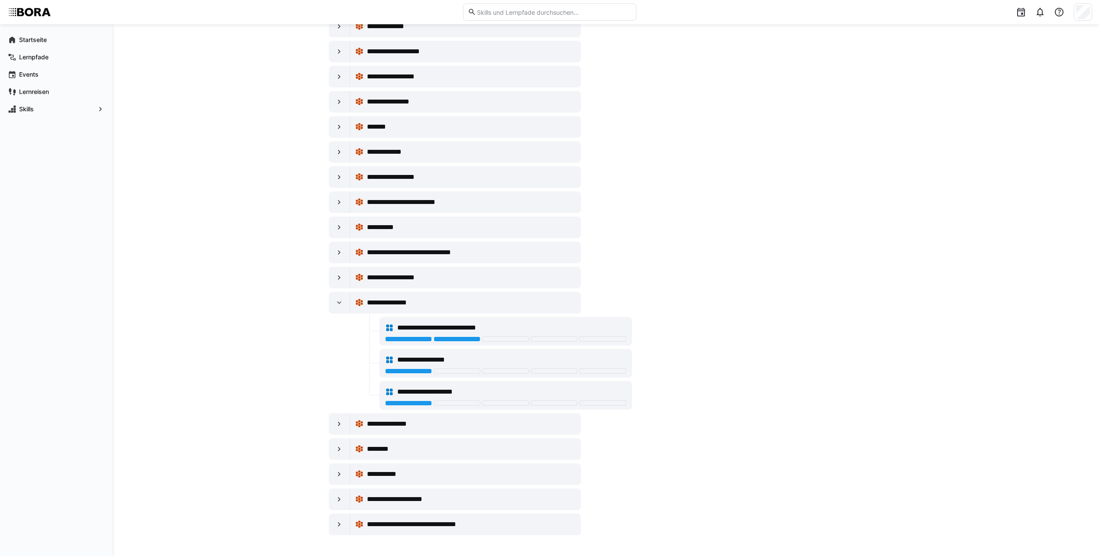
click at [465, 341] on div at bounding box center [457, 339] width 47 height 5
click at [462, 337] on div at bounding box center [457, 339] width 47 height 5
click at [335, 298] on div at bounding box center [339, 302] width 21 height 21
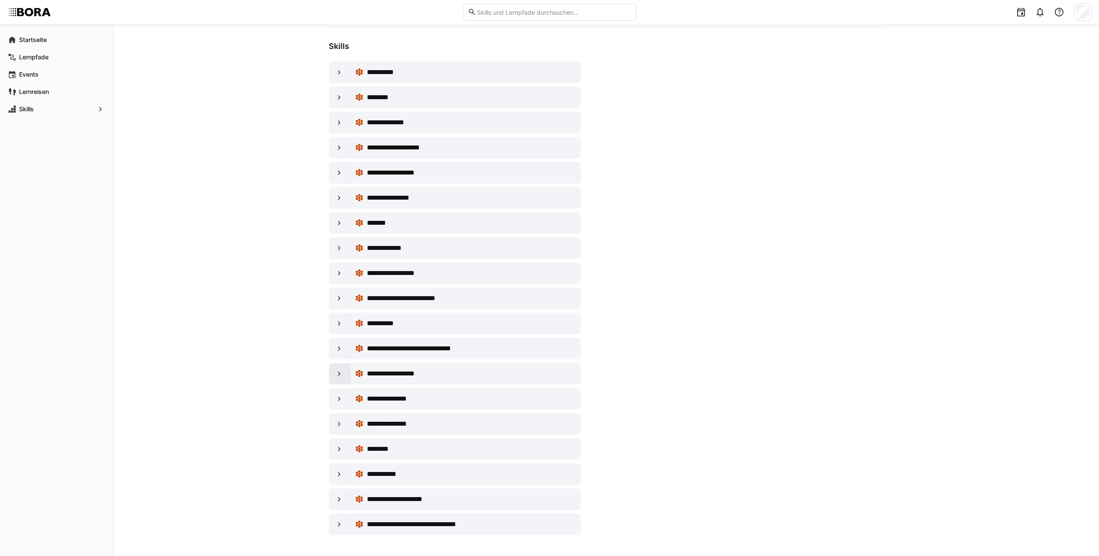
click at [339, 380] on div at bounding box center [339, 373] width 21 height 21
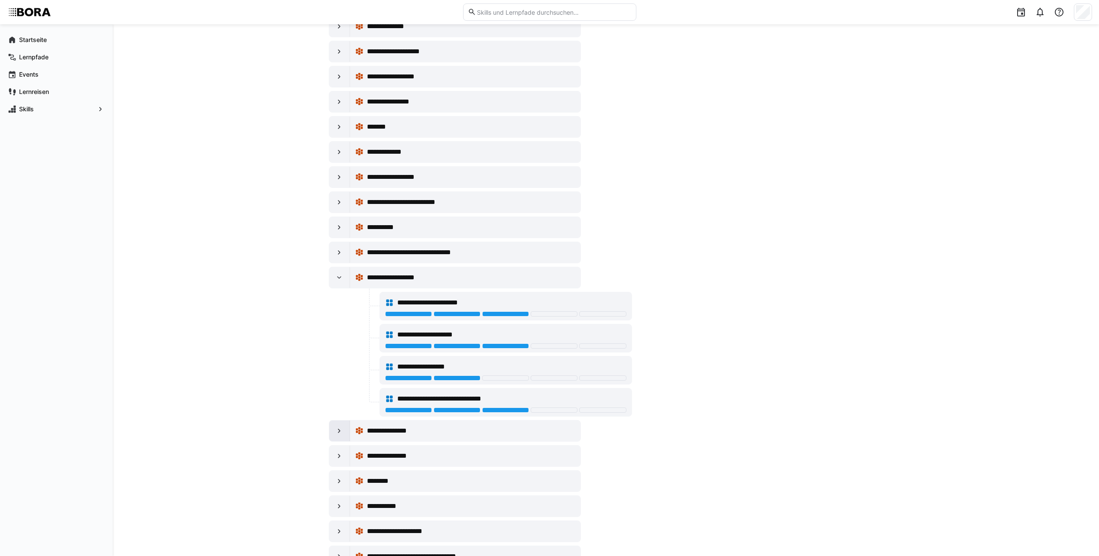
click at [347, 428] on div at bounding box center [339, 431] width 21 height 21
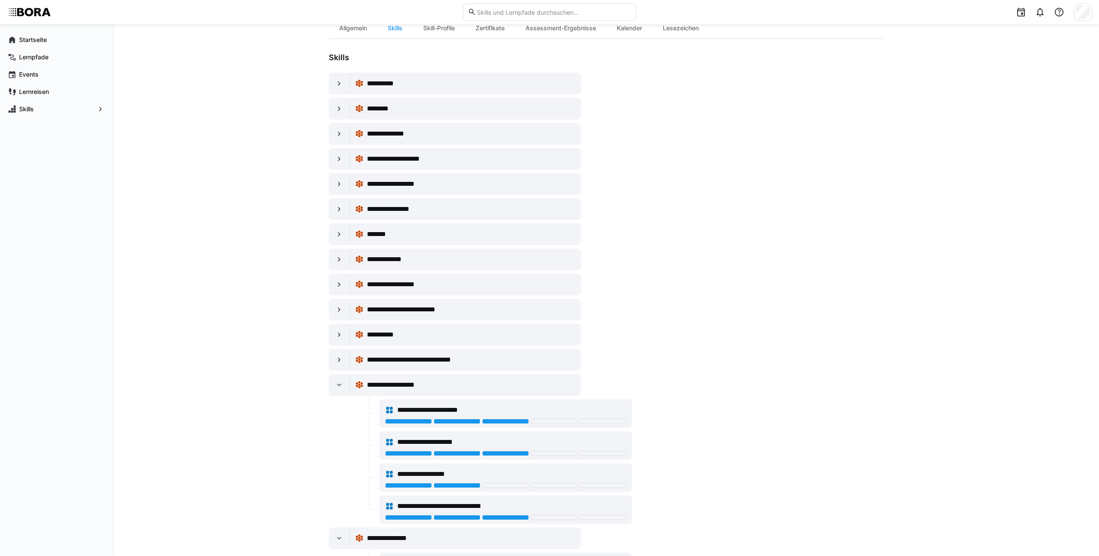
scroll to position [173, 0]
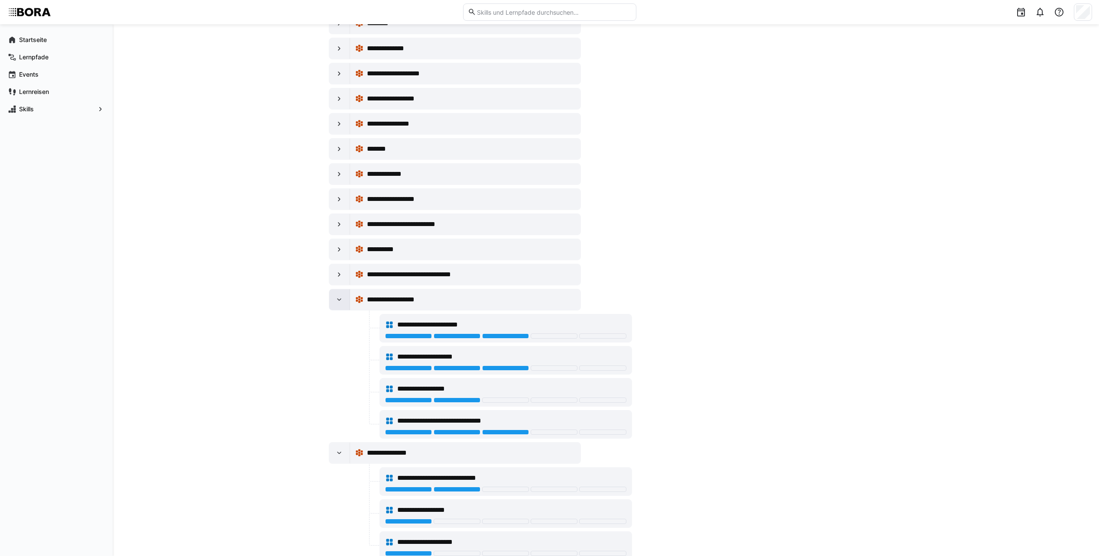
click at [344, 302] on div at bounding box center [339, 299] width 21 height 21
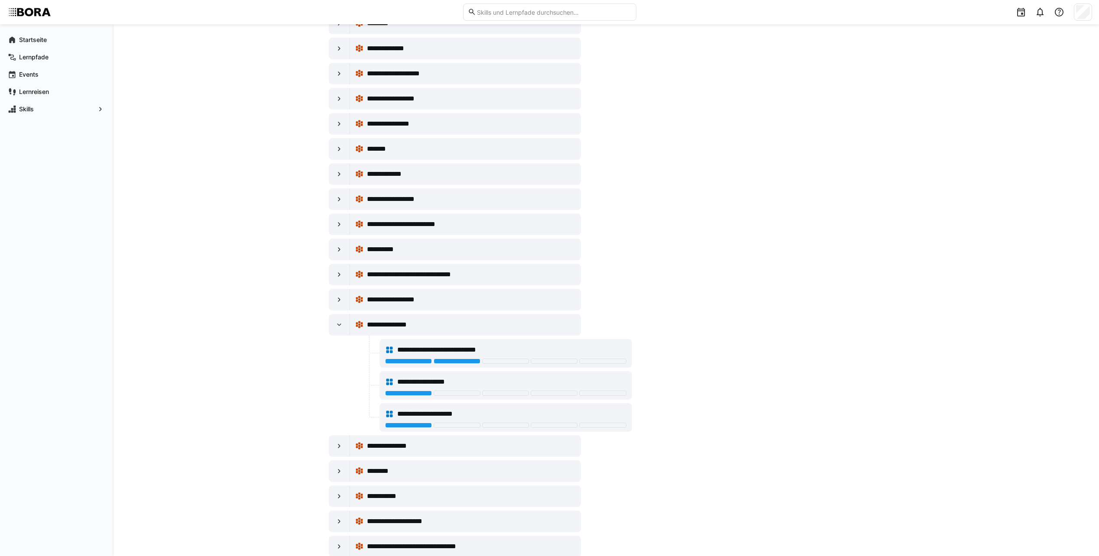
scroll to position [0, 0]
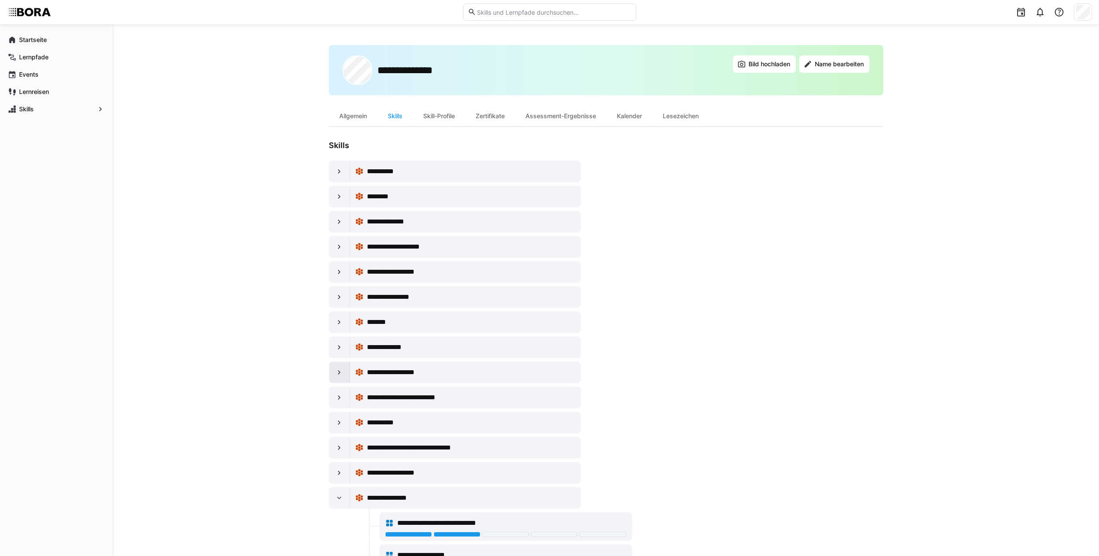
click at [341, 370] on eds-icon at bounding box center [339, 372] width 9 height 9
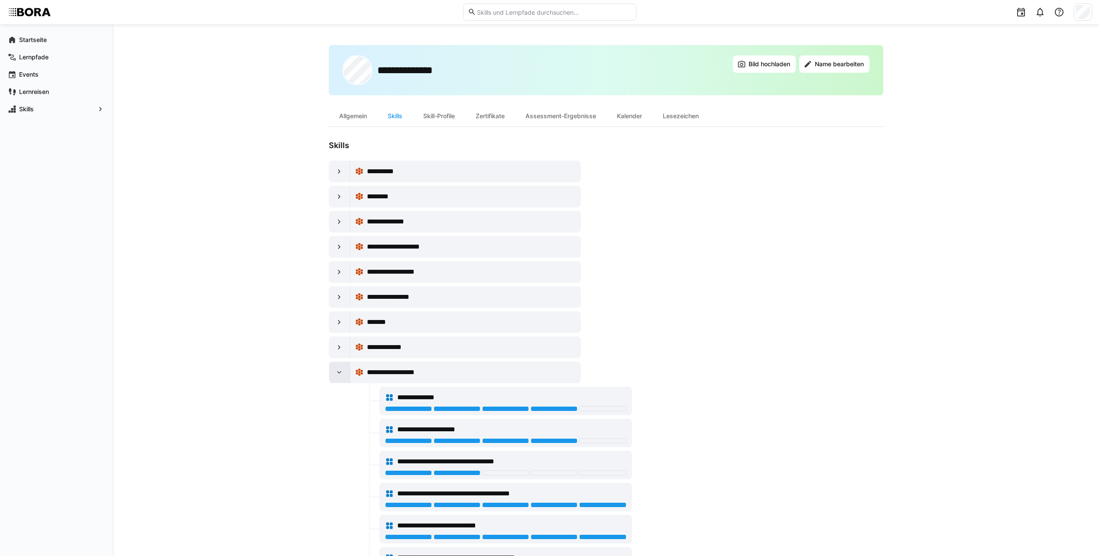
scroll to position [173, 0]
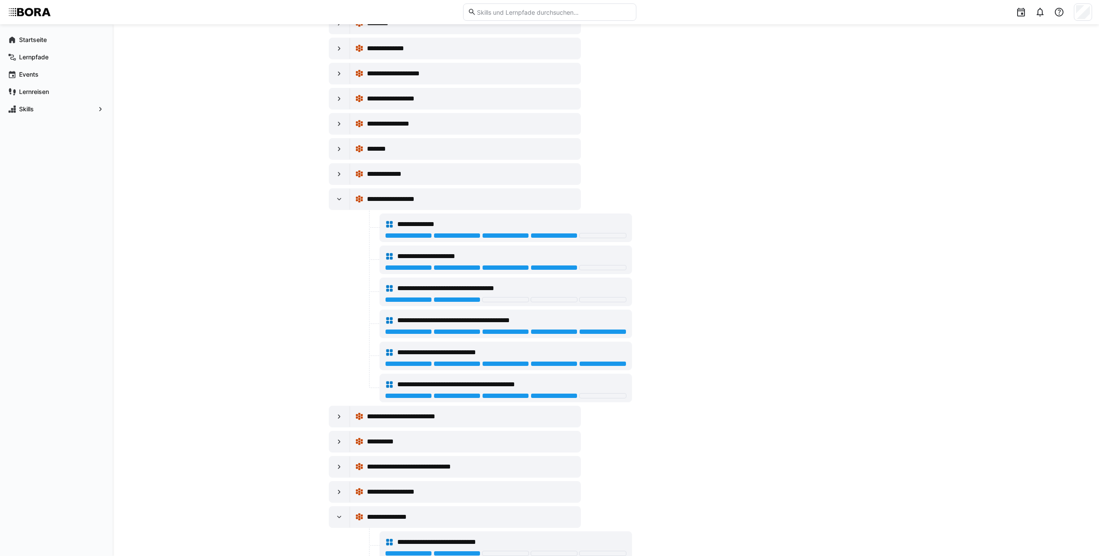
click at [598, 395] on div at bounding box center [602, 395] width 47 height 5
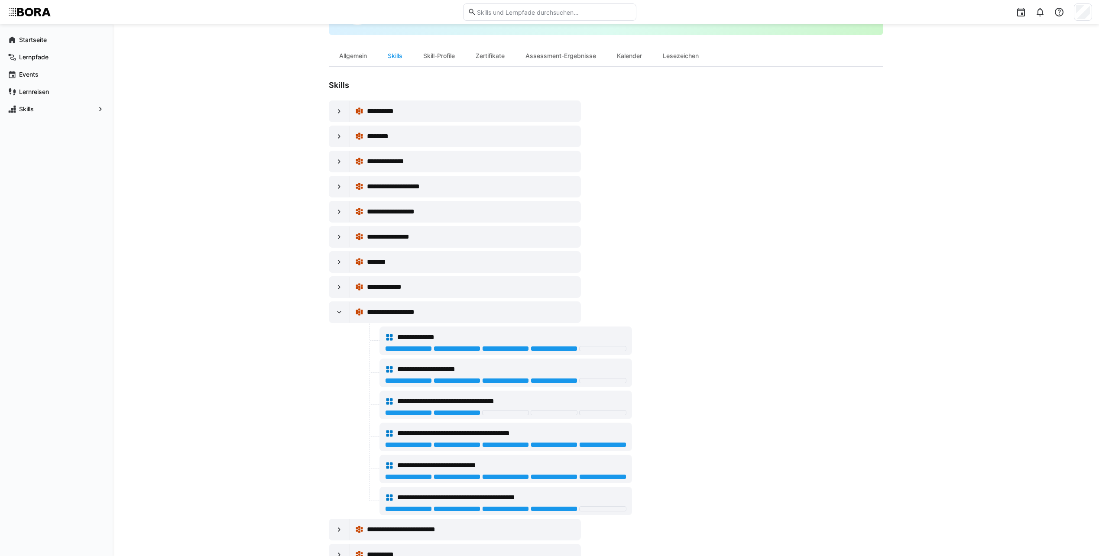
scroll to position [0, 0]
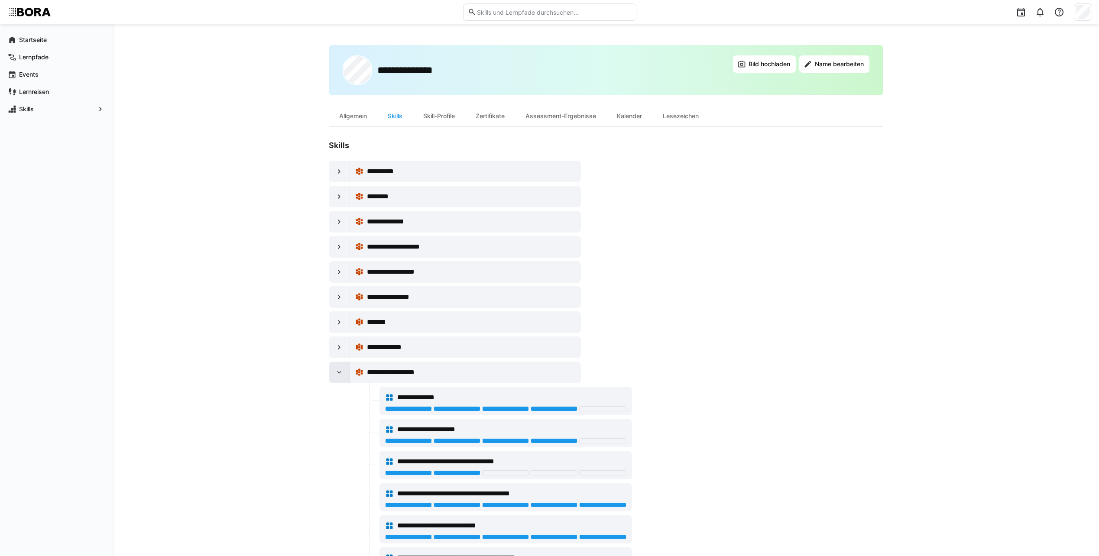
click at [337, 373] on eds-icon at bounding box center [339, 372] width 9 height 9
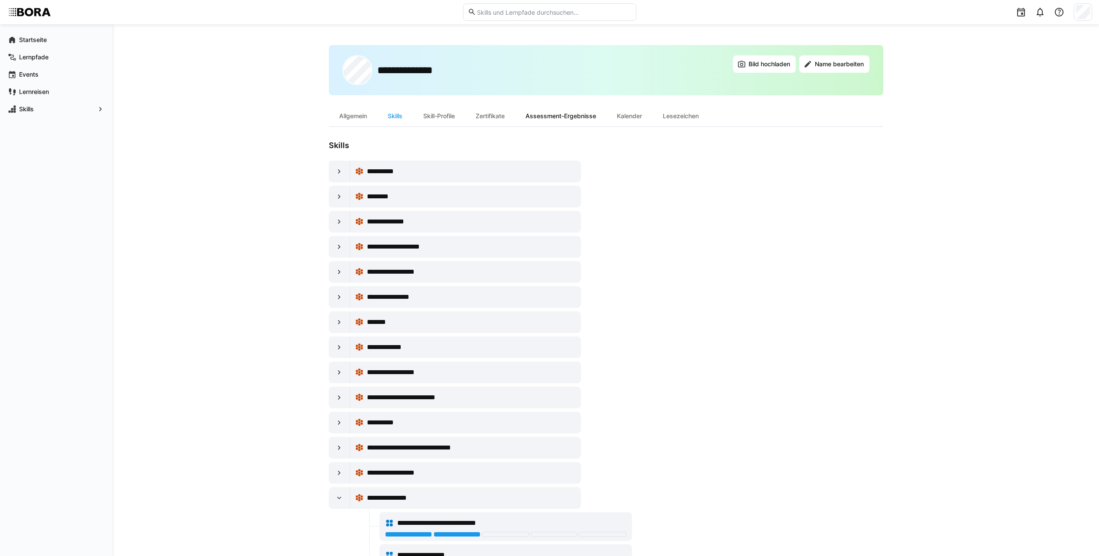
click at [551, 118] on div "Assessment-Ergebnisse" at bounding box center [560, 116] width 91 height 21
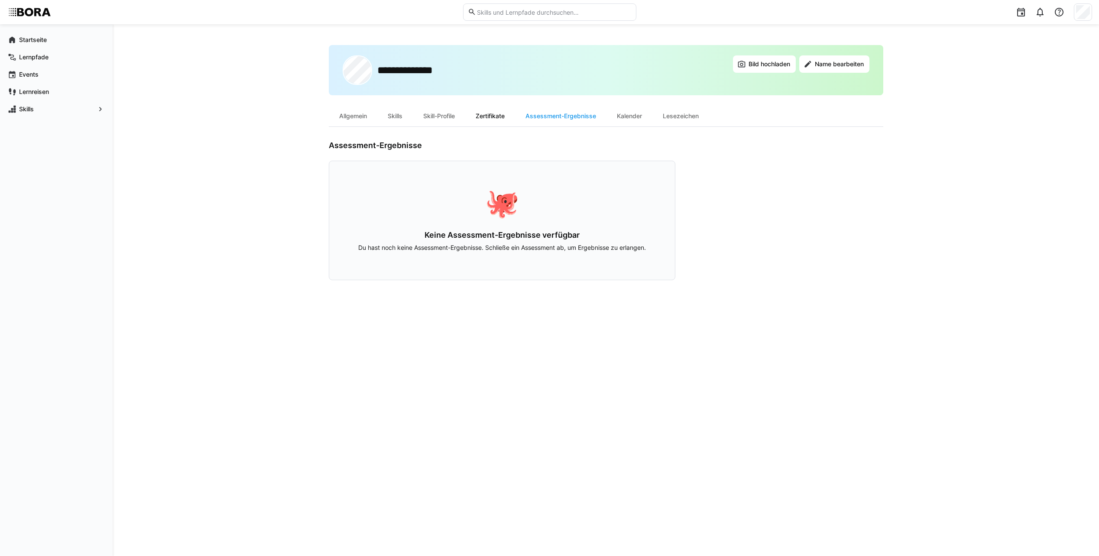
click at [489, 118] on div "Zertifikate" at bounding box center [490, 116] width 50 height 21
click at [448, 117] on div "Skill-Profile" at bounding box center [439, 116] width 52 height 21
